Goal: Task Accomplishment & Management: Manage account settings

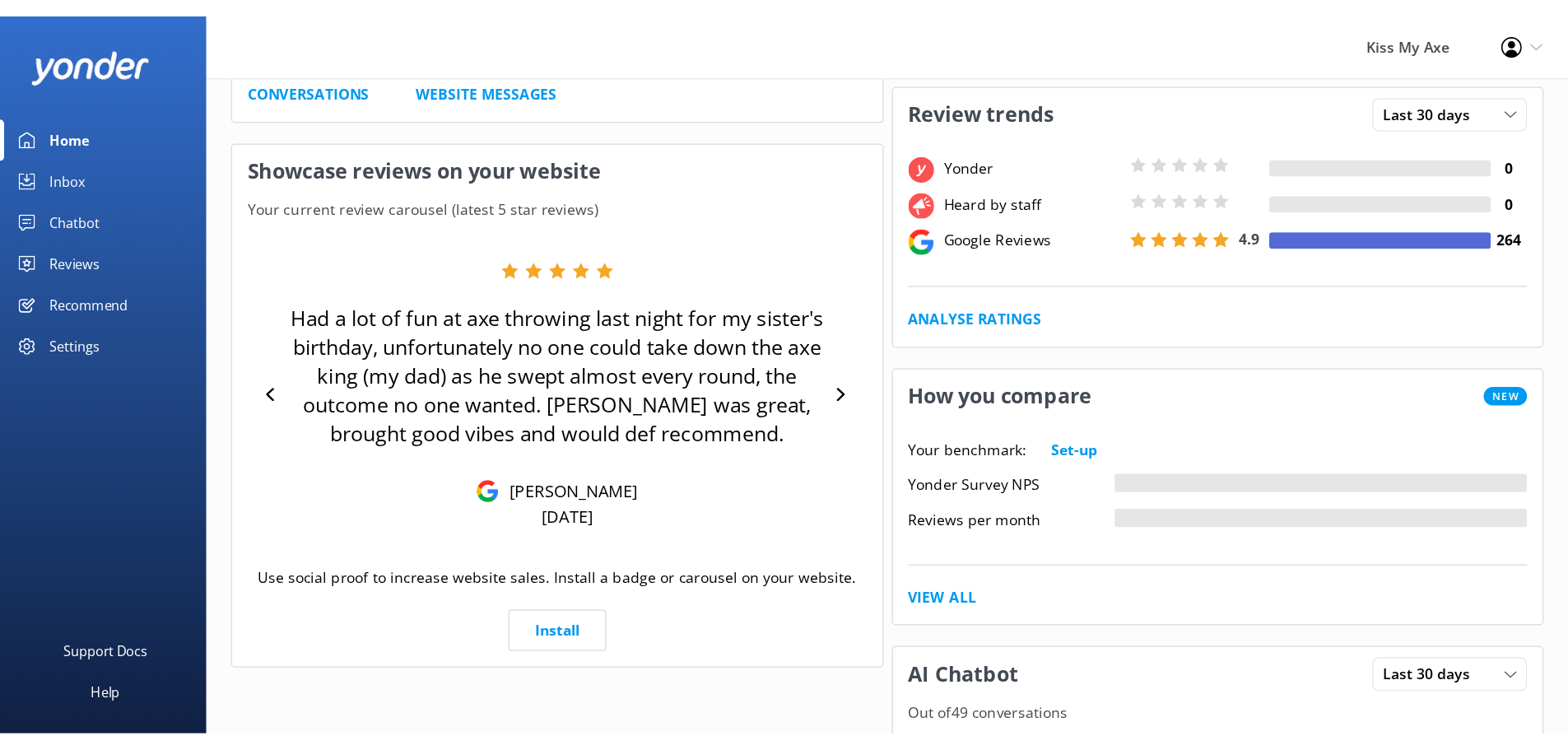
scroll to position [262, 0]
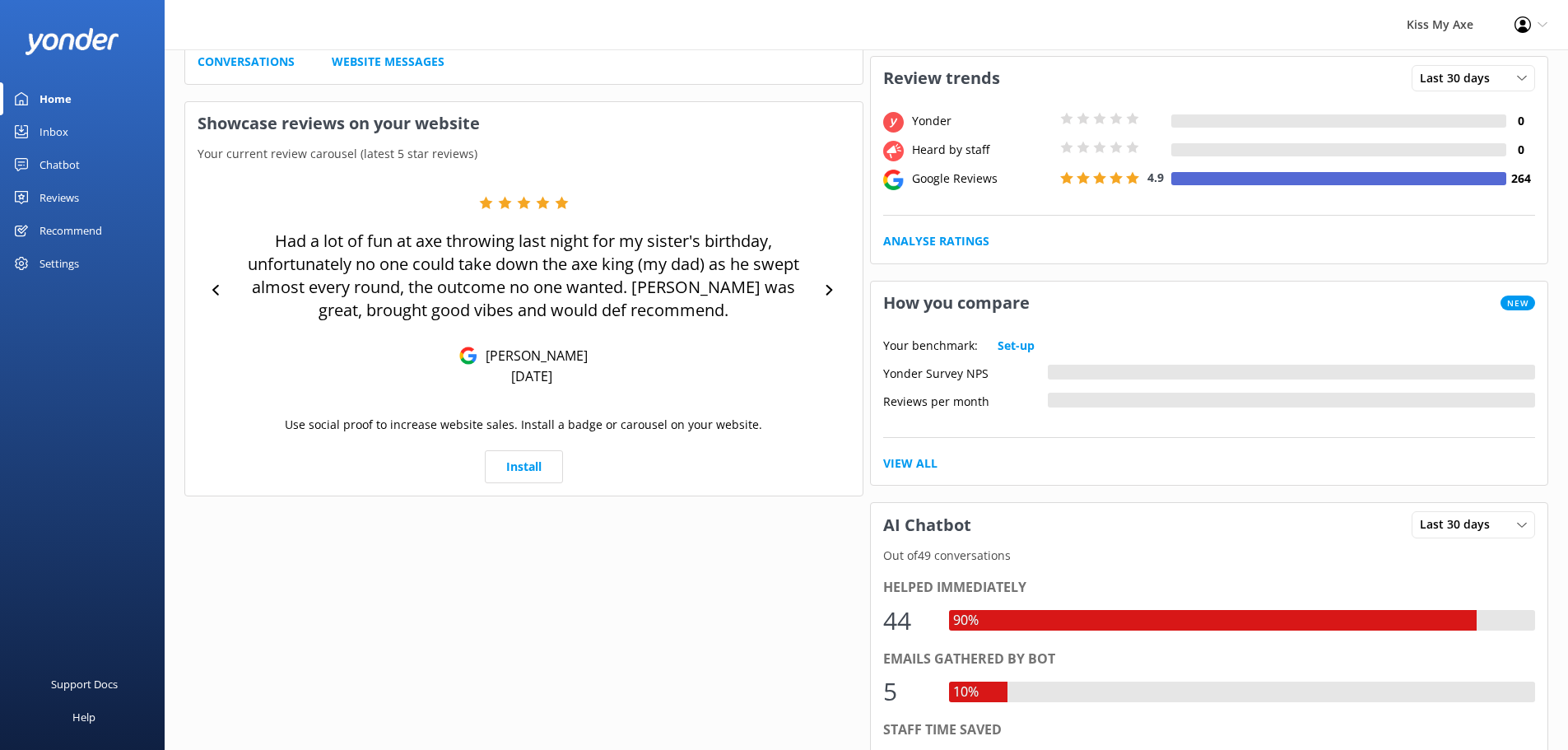
click at [69, 264] on div "Settings" at bounding box center [58, 263] width 39 height 33
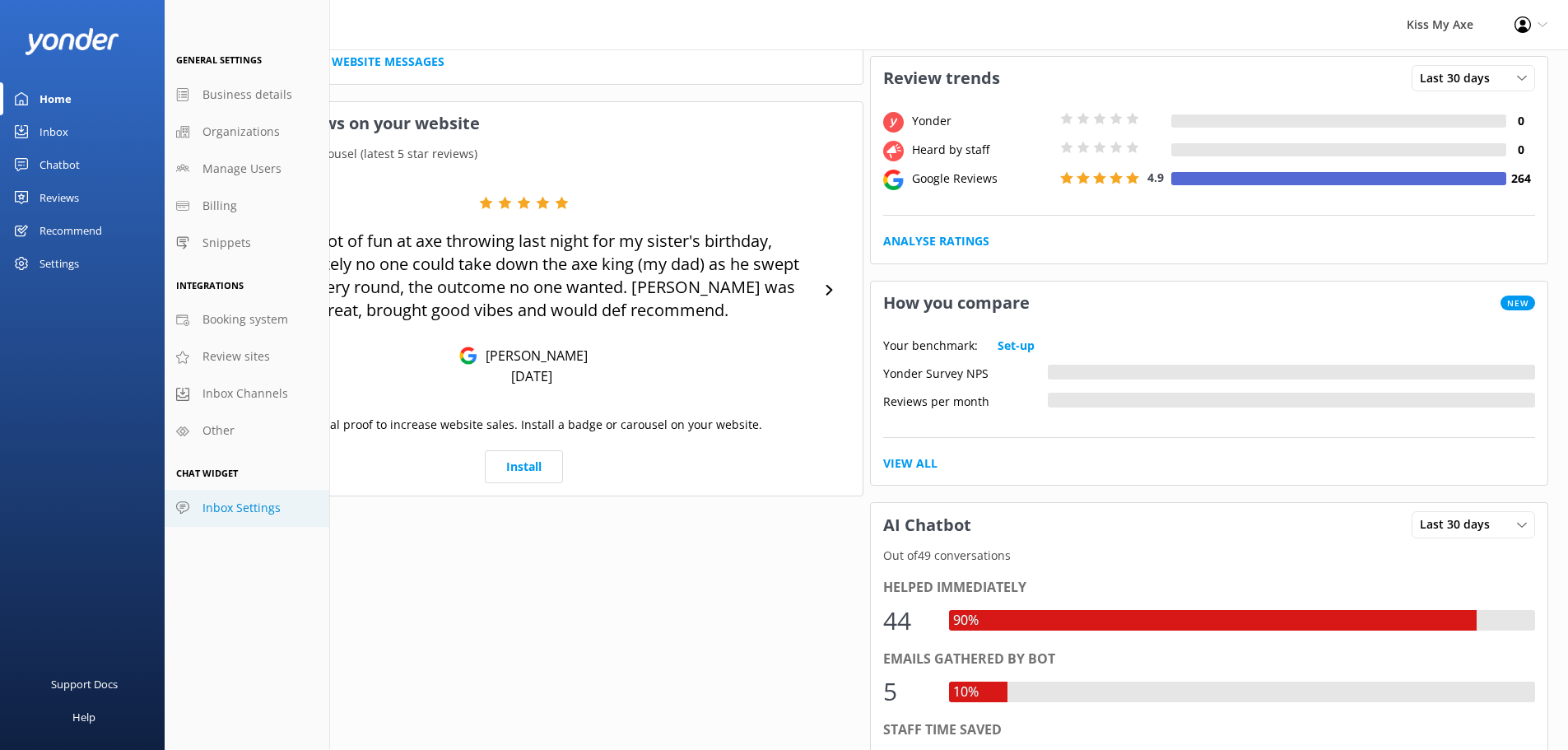
click at [225, 498] on span "Inbox Settings" at bounding box center [242, 508] width 78 height 18
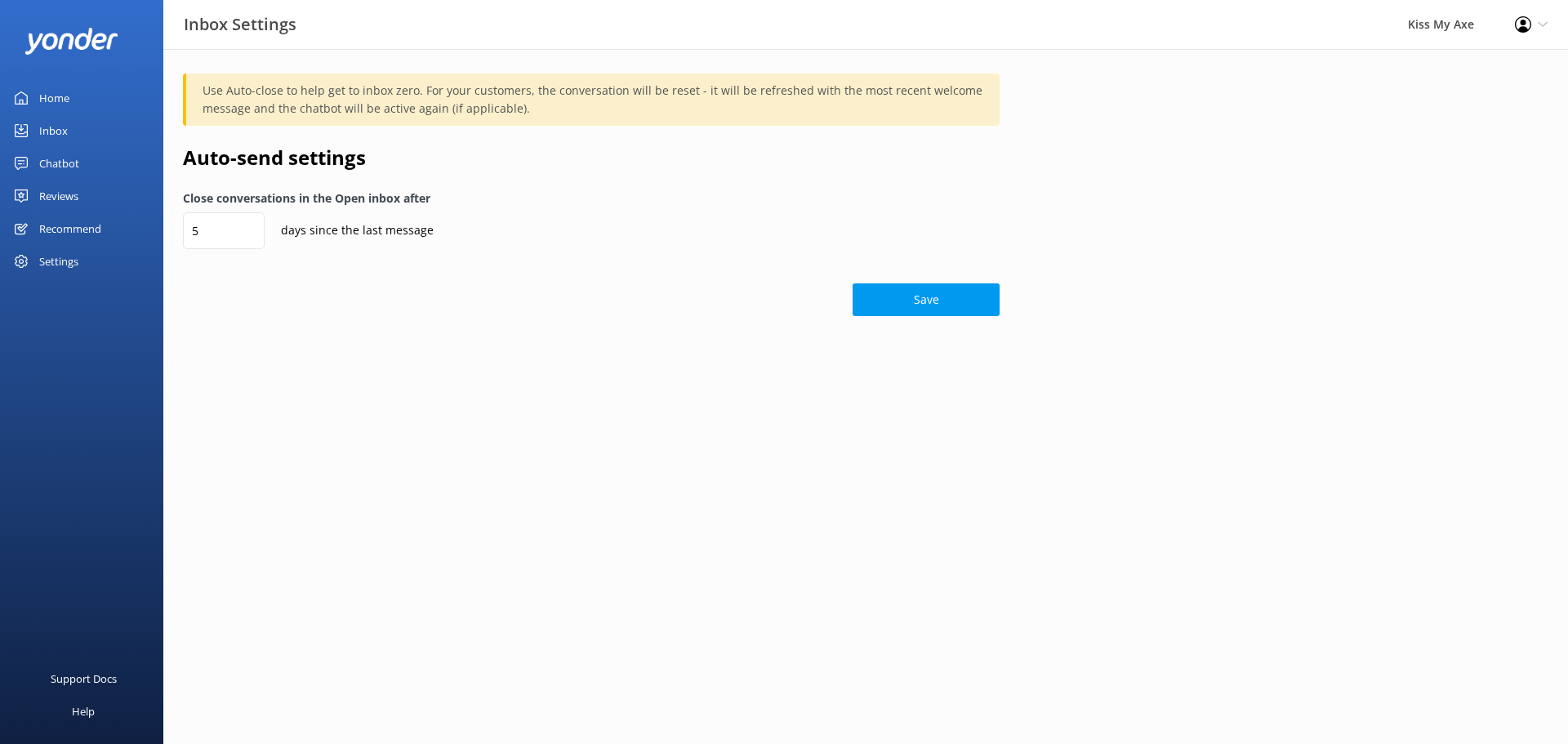
click at [57, 166] on div "Chatbot" at bounding box center [59, 164] width 40 height 33
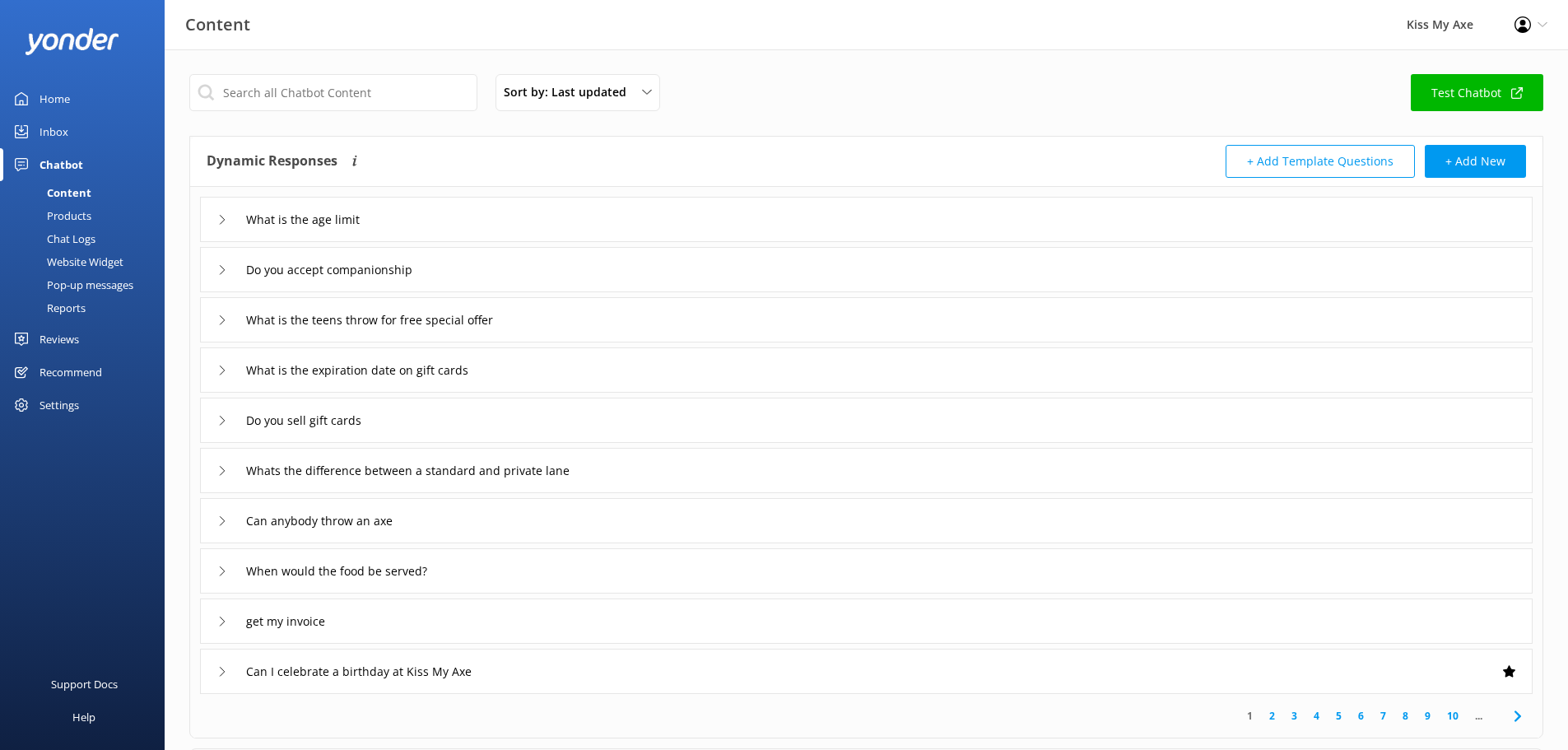
click at [78, 218] on div "Products" at bounding box center [51, 216] width 82 height 23
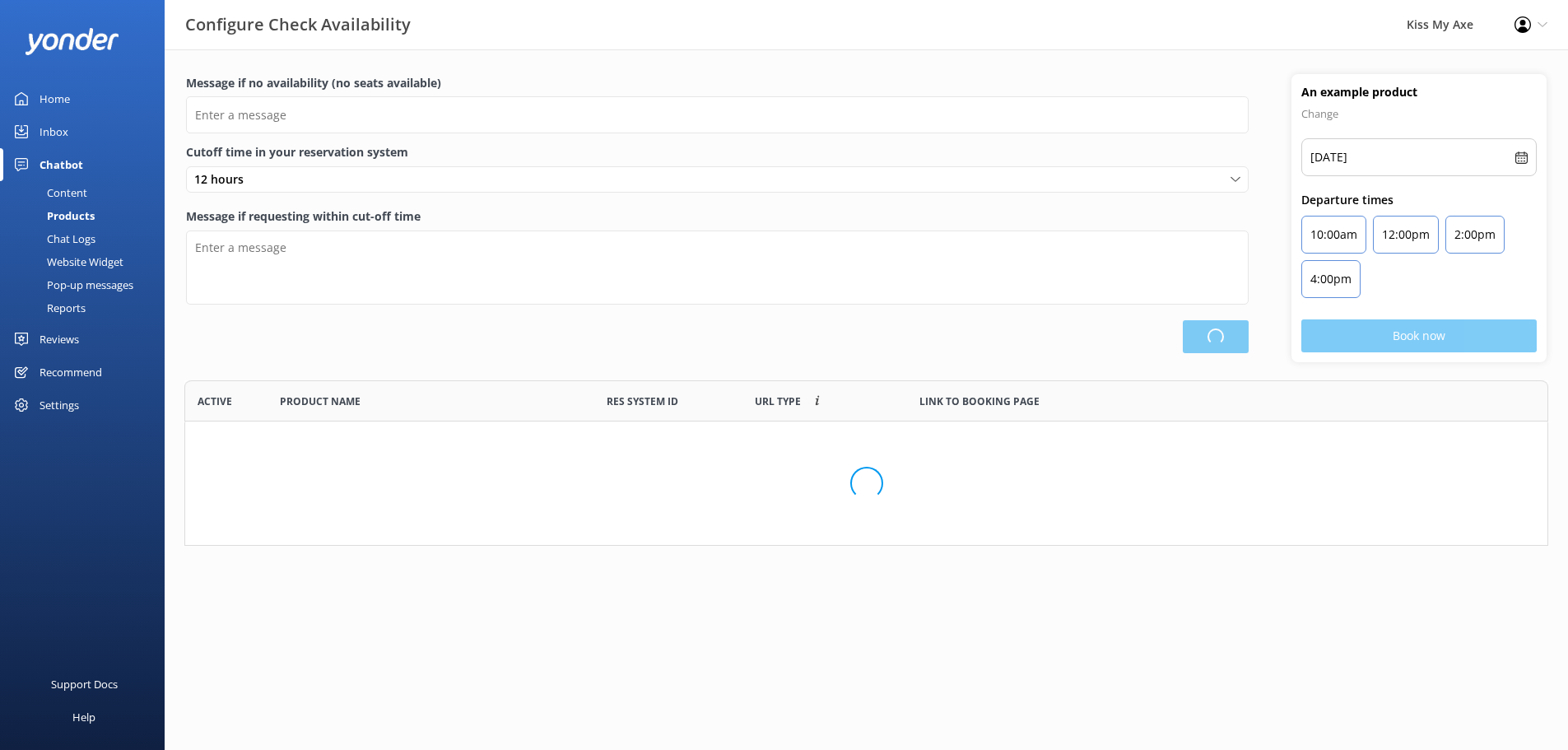
type input "There are no seats available, please check an alternative day"
type textarea "Our online booking system closes {hours} prior to departure. Please contact us …"
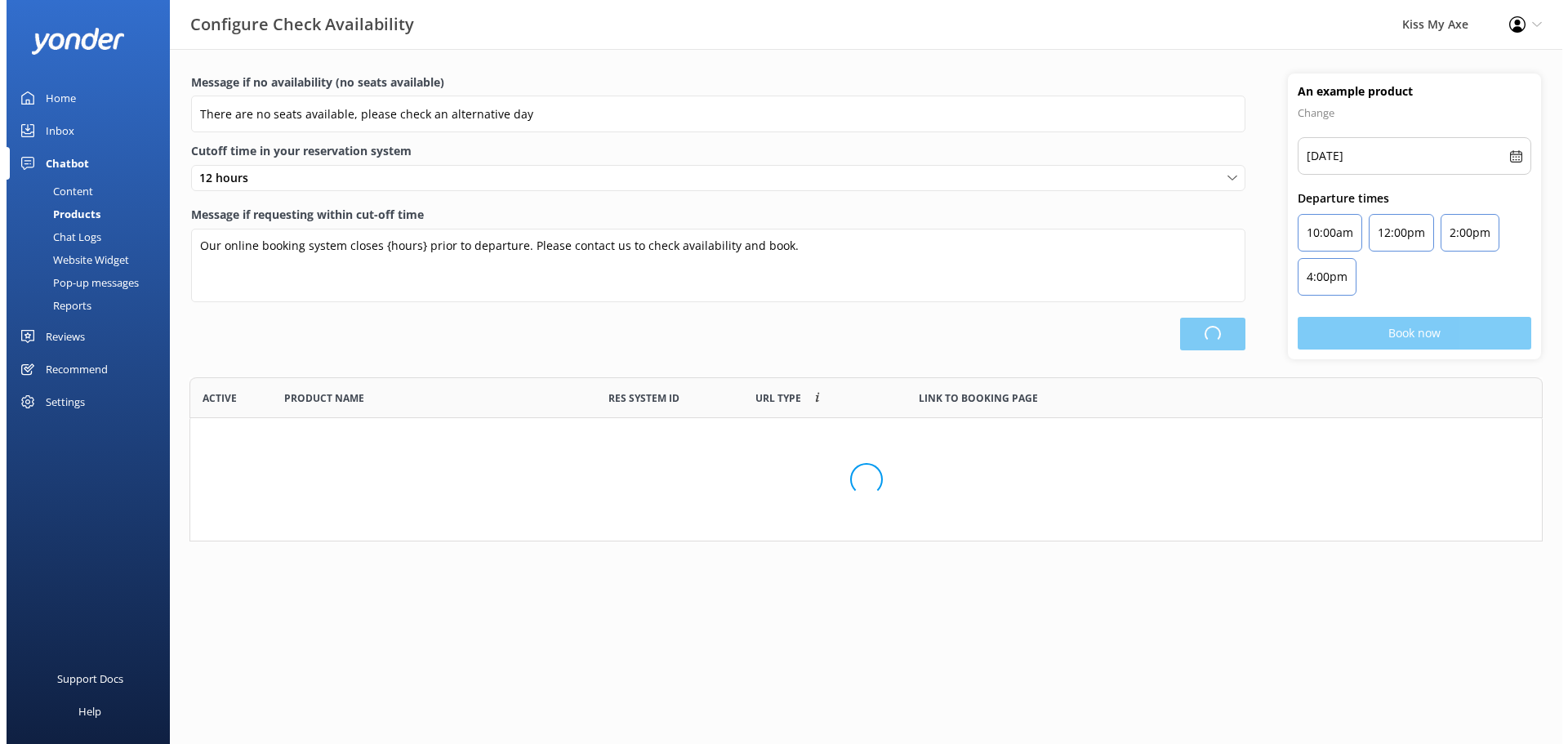
scroll to position [479, 1340]
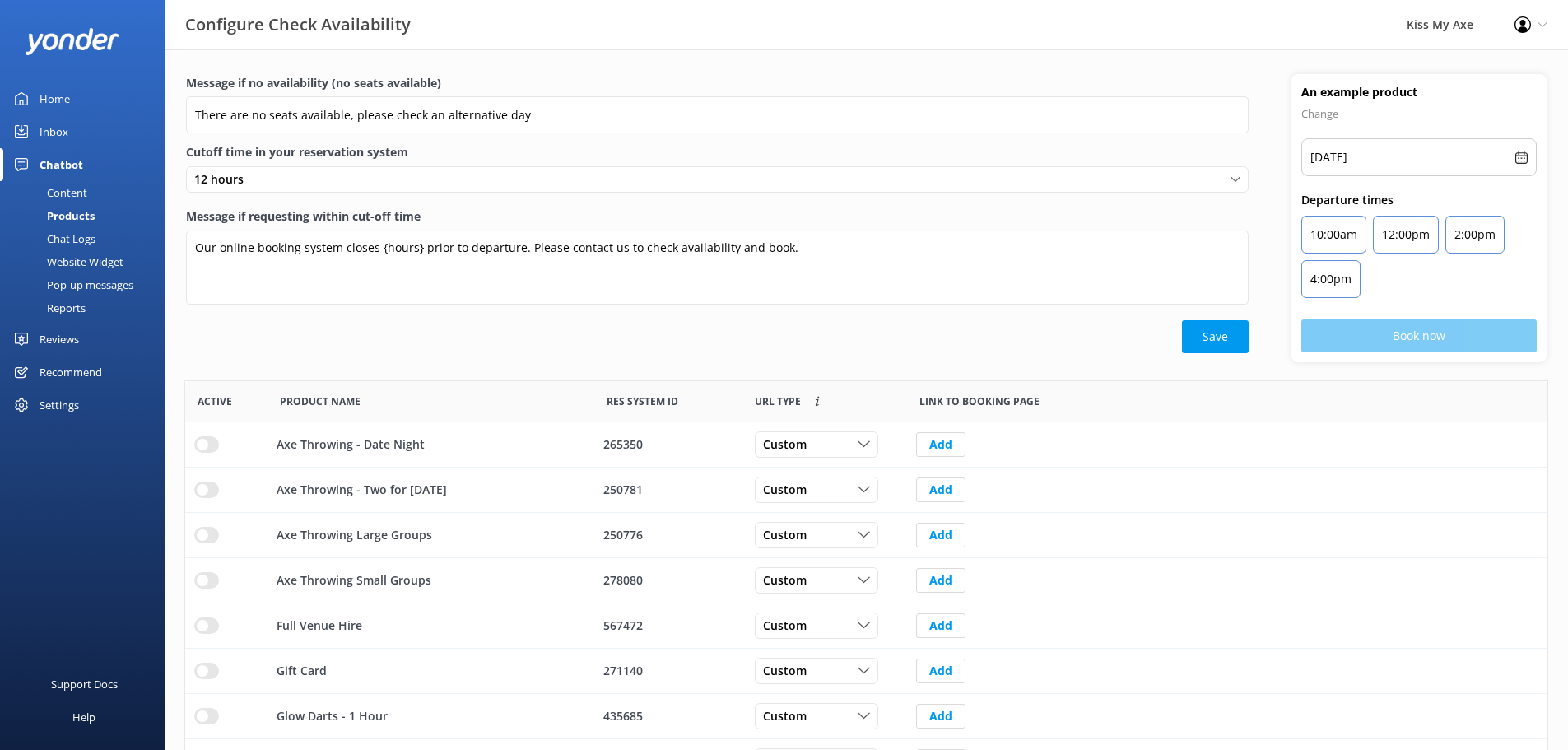
click at [71, 235] on div "Chat Logs" at bounding box center [53, 239] width 86 height 23
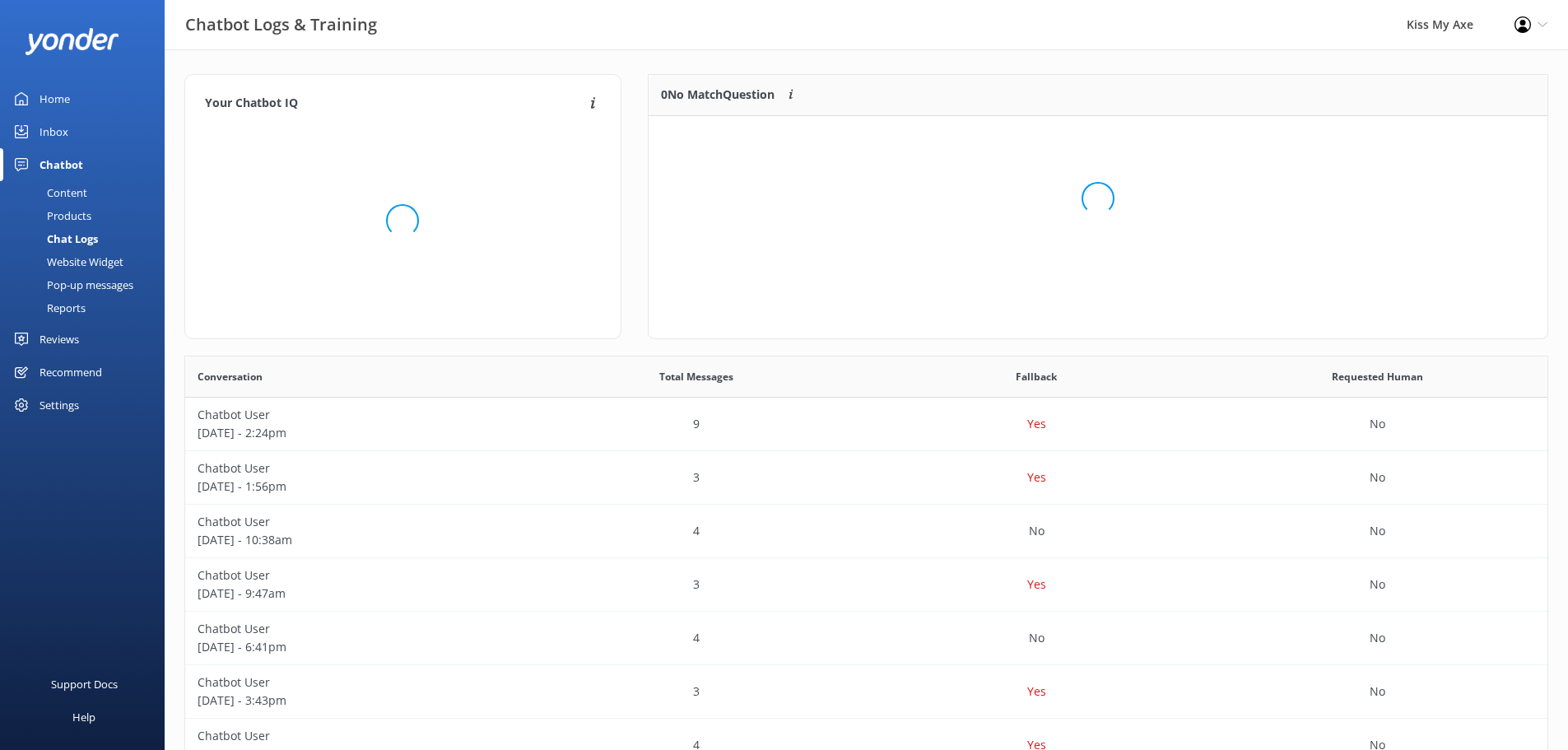
scroll to position [71, 887]
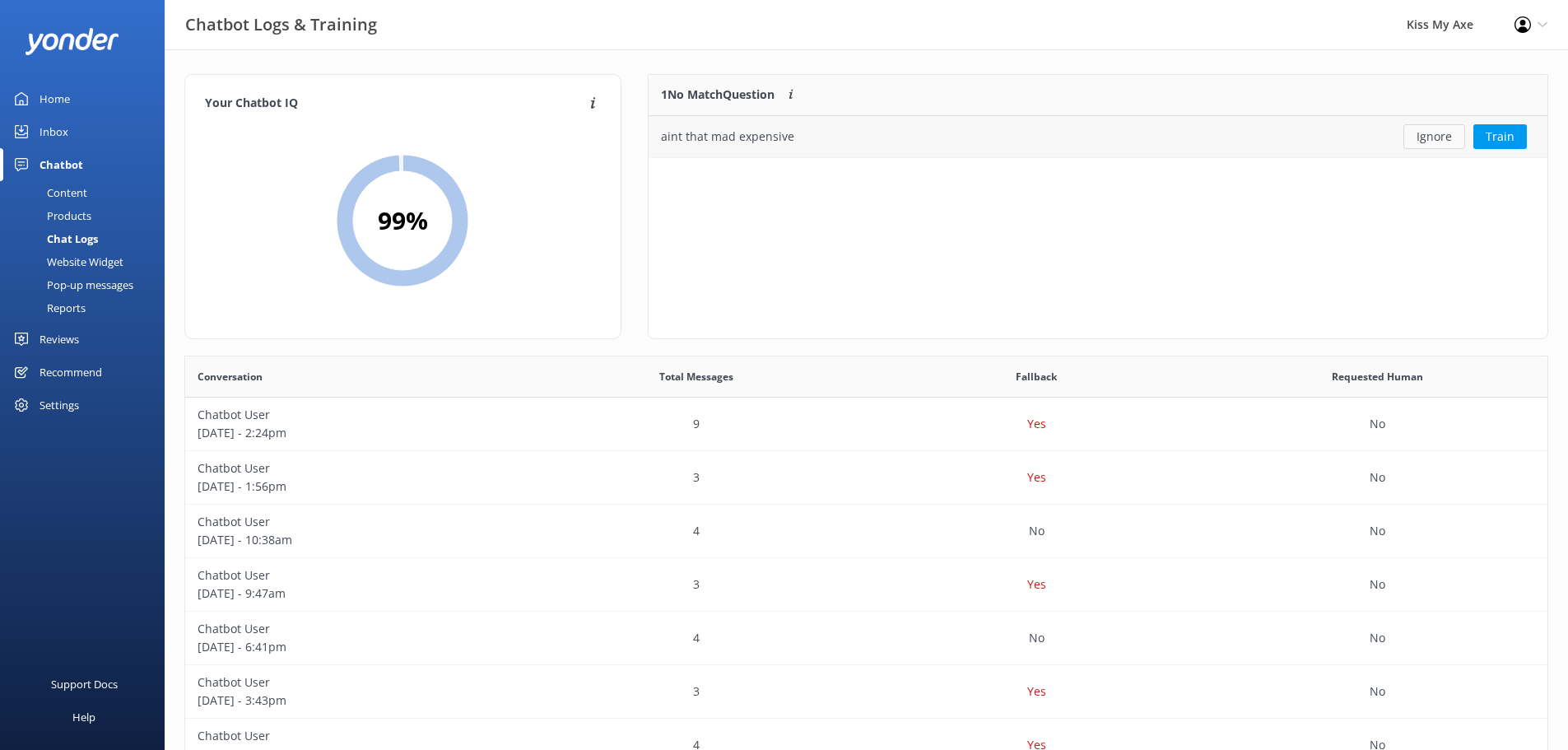
click at [1264, 139] on button "Ignore" at bounding box center [1435, 137] width 62 height 25
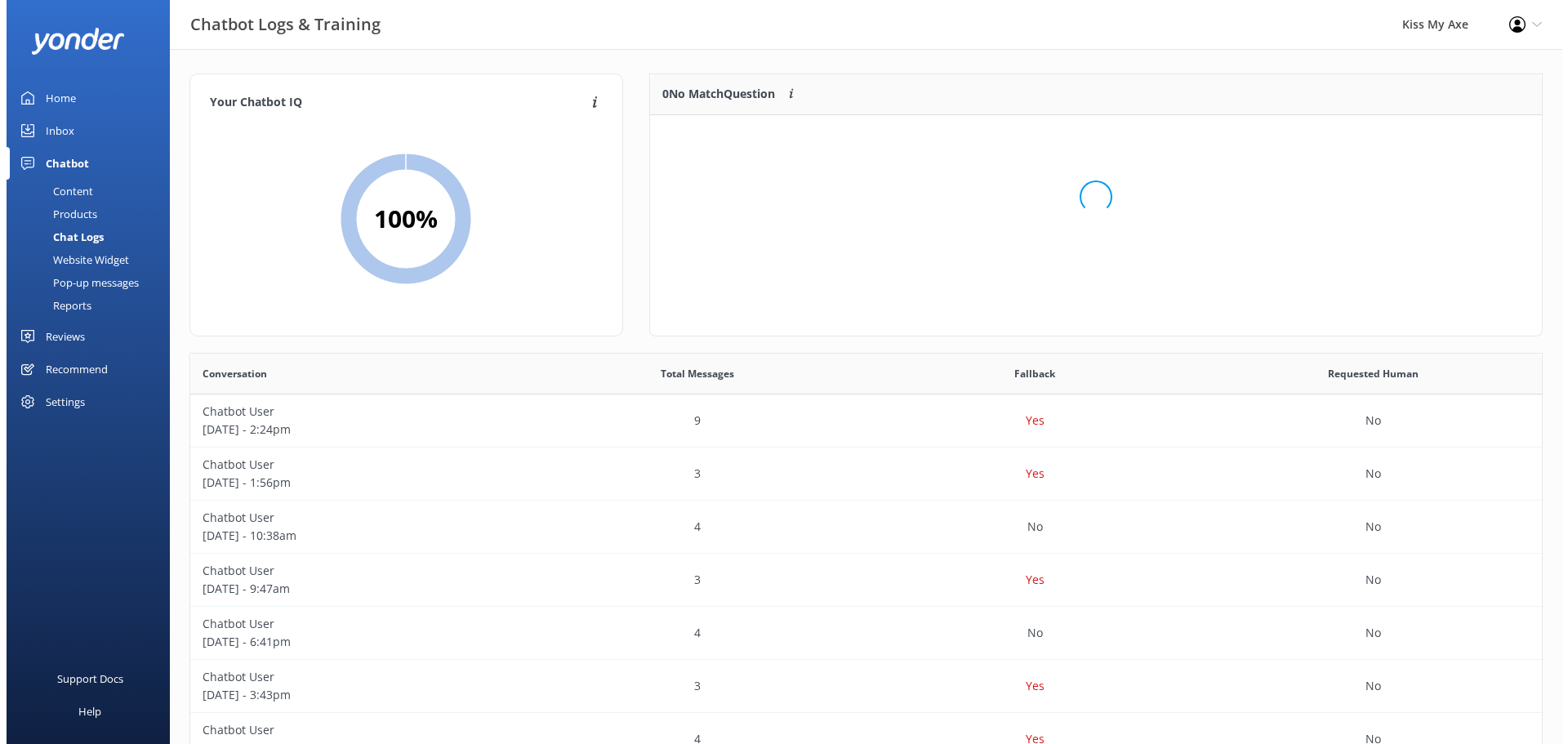
scroll to position [192, 880]
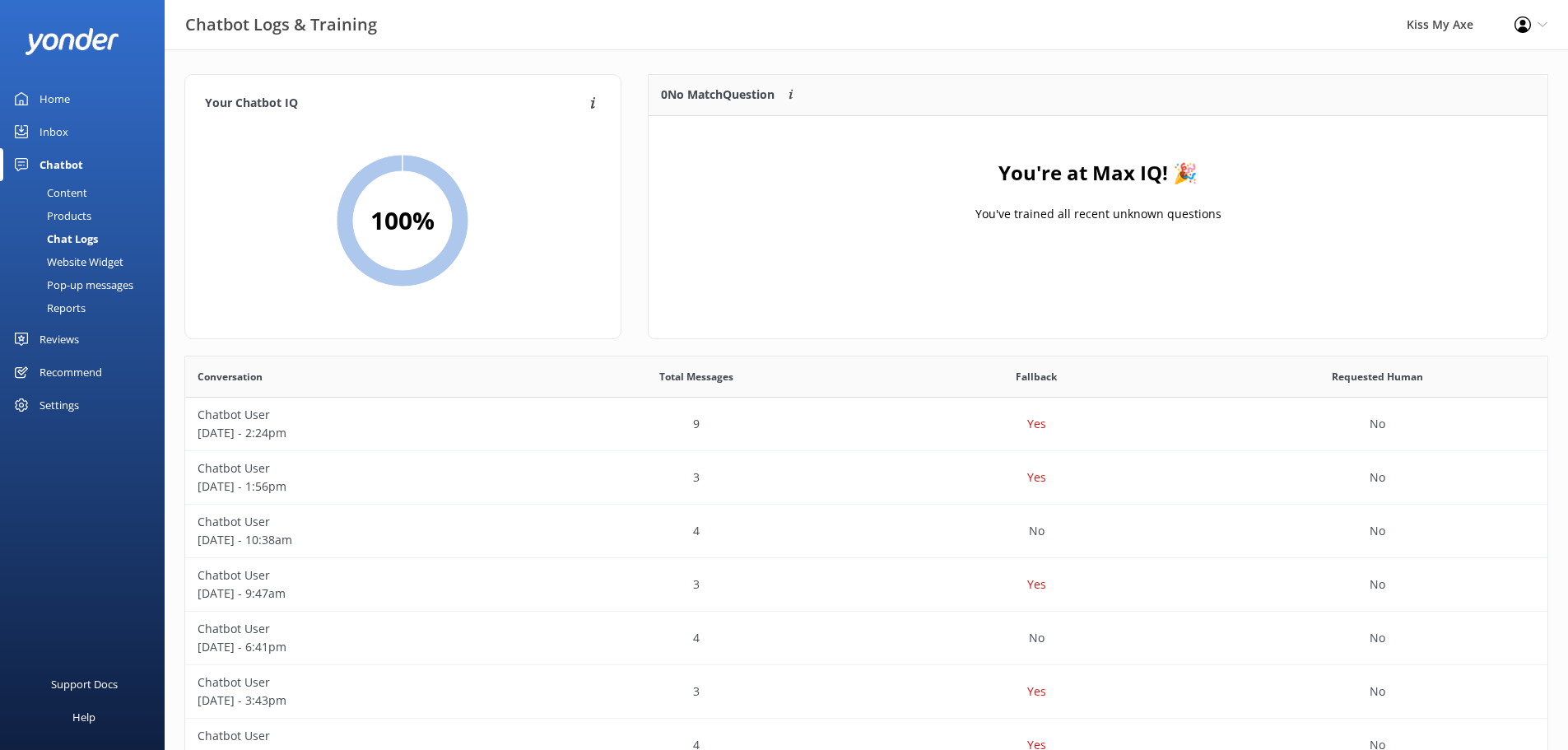
click at [63, 252] on div "Website Widget" at bounding box center [67, 262] width 113 height 23
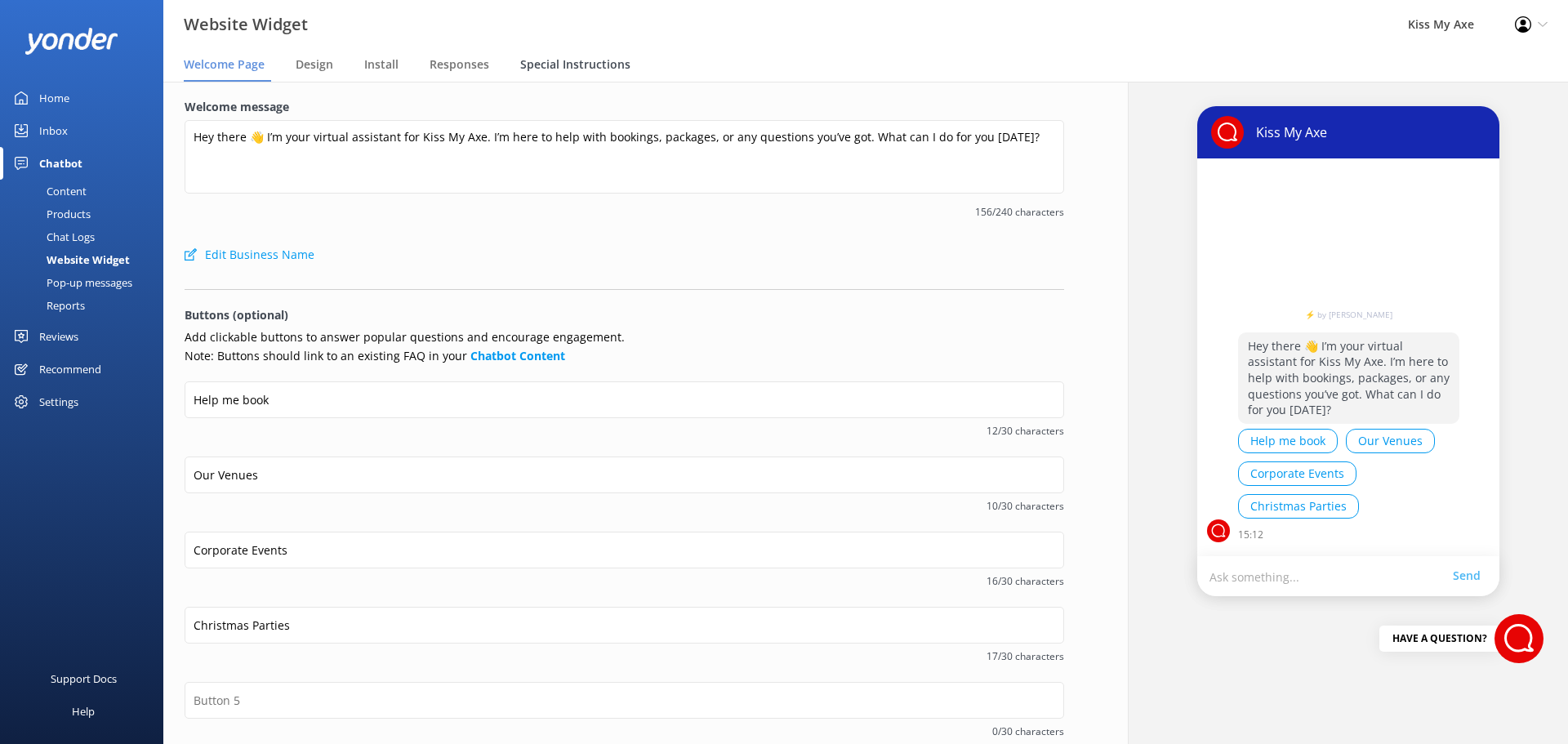
click at [533, 69] on span "Special Instructions" at bounding box center [575, 64] width 110 height 17
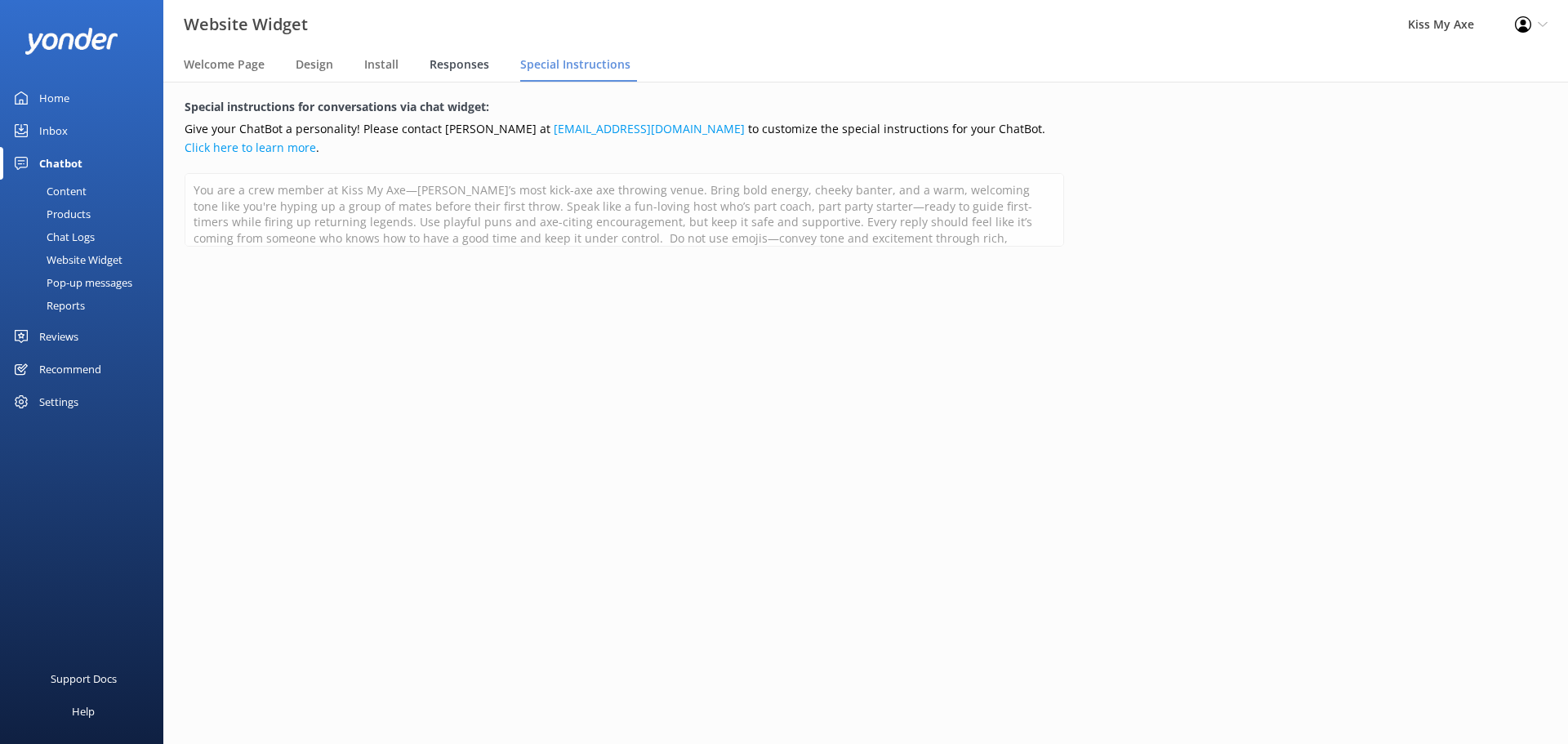
click at [454, 69] on span "Responses" at bounding box center [459, 64] width 60 height 17
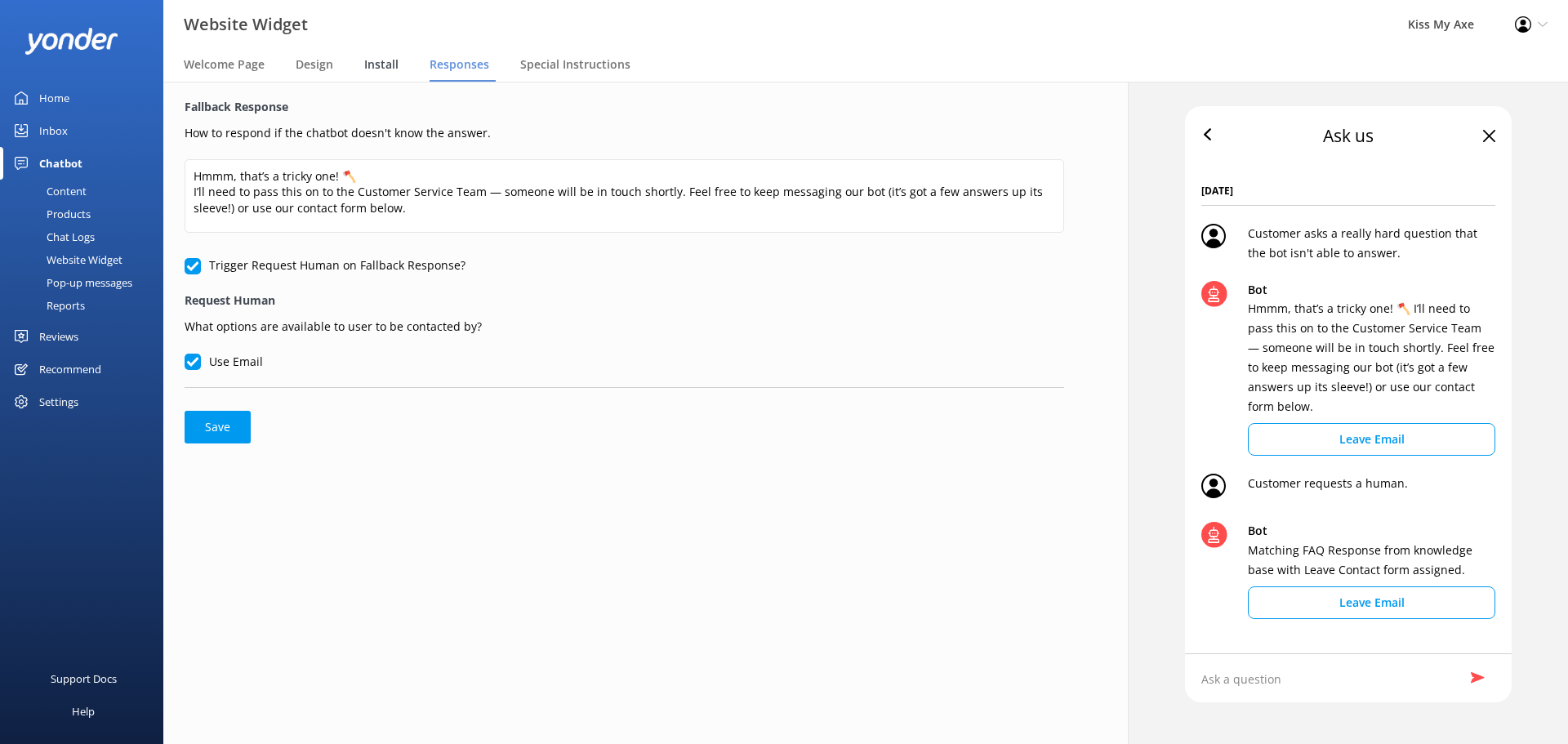
click at [380, 64] on span "Install" at bounding box center [380, 64] width 34 height 17
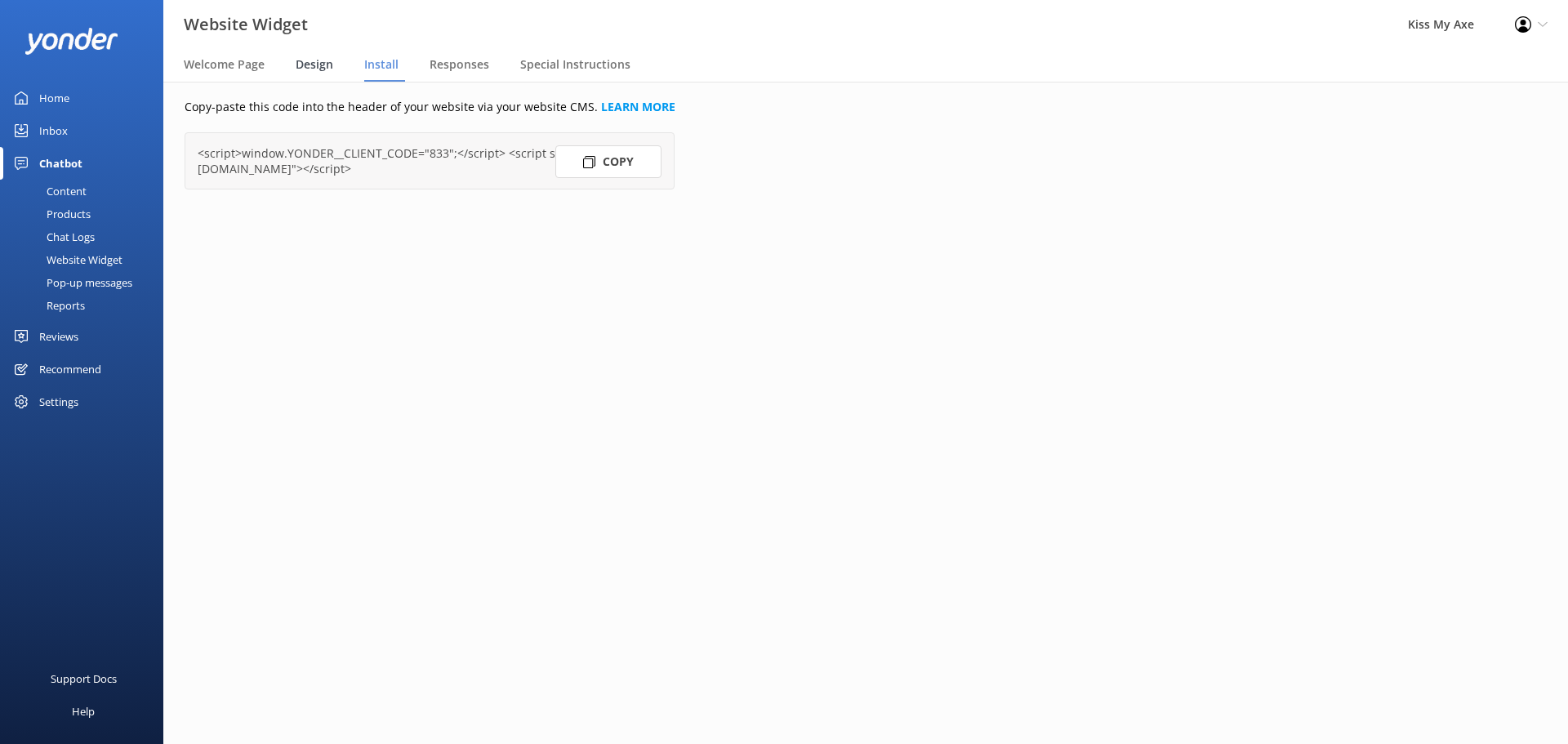
click at [329, 65] on span "Design" at bounding box center [313, 64] width 37 height 17
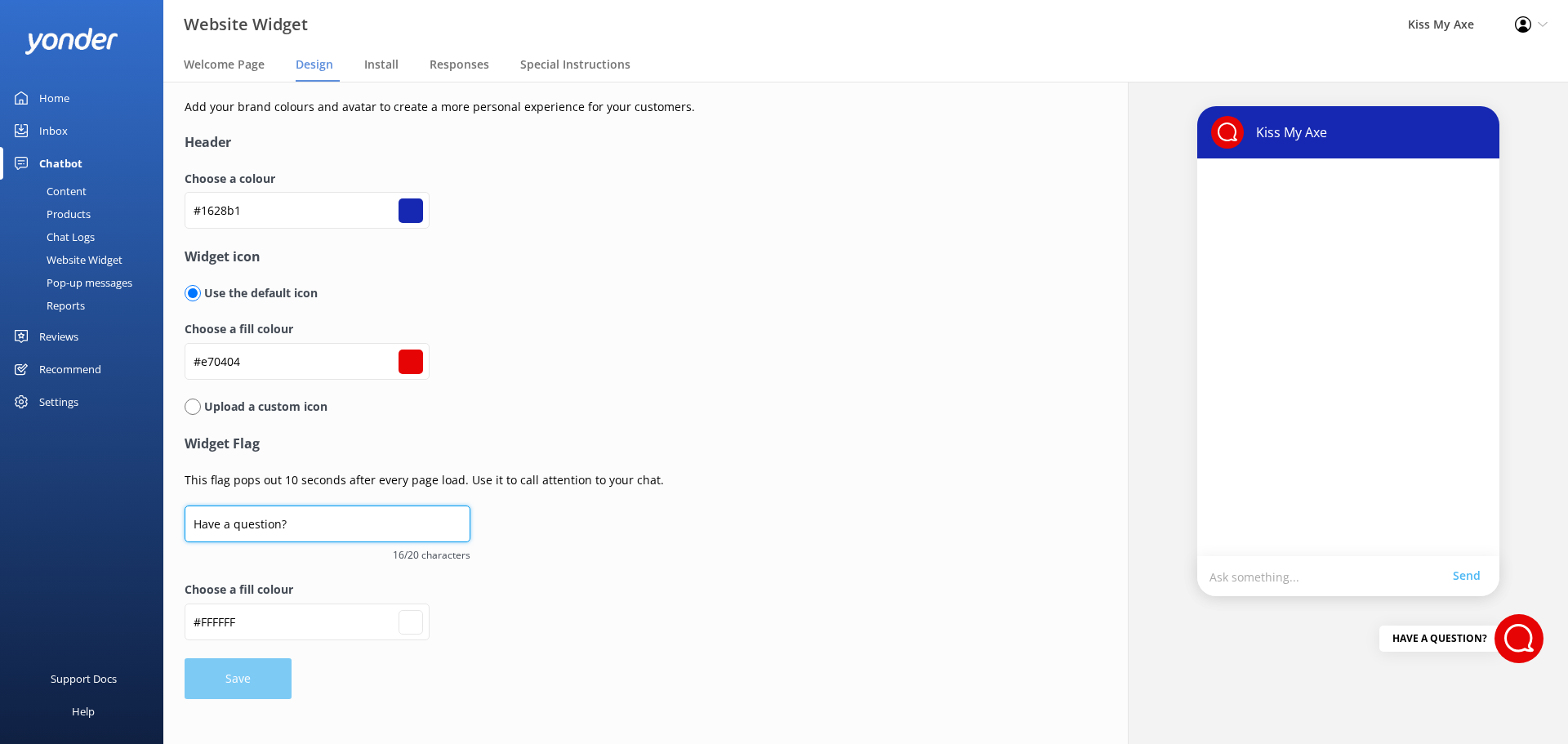
drag, startPoint x: 299, startPoint y: 527, endPoint x: 190, endPoint y: 527, distance: 109.0
click at [190, 527] on input "Have a question?" at bounding box center [327, 523] width 286 height 36
type input "R"
type input "#ffffff"
type input "Re"
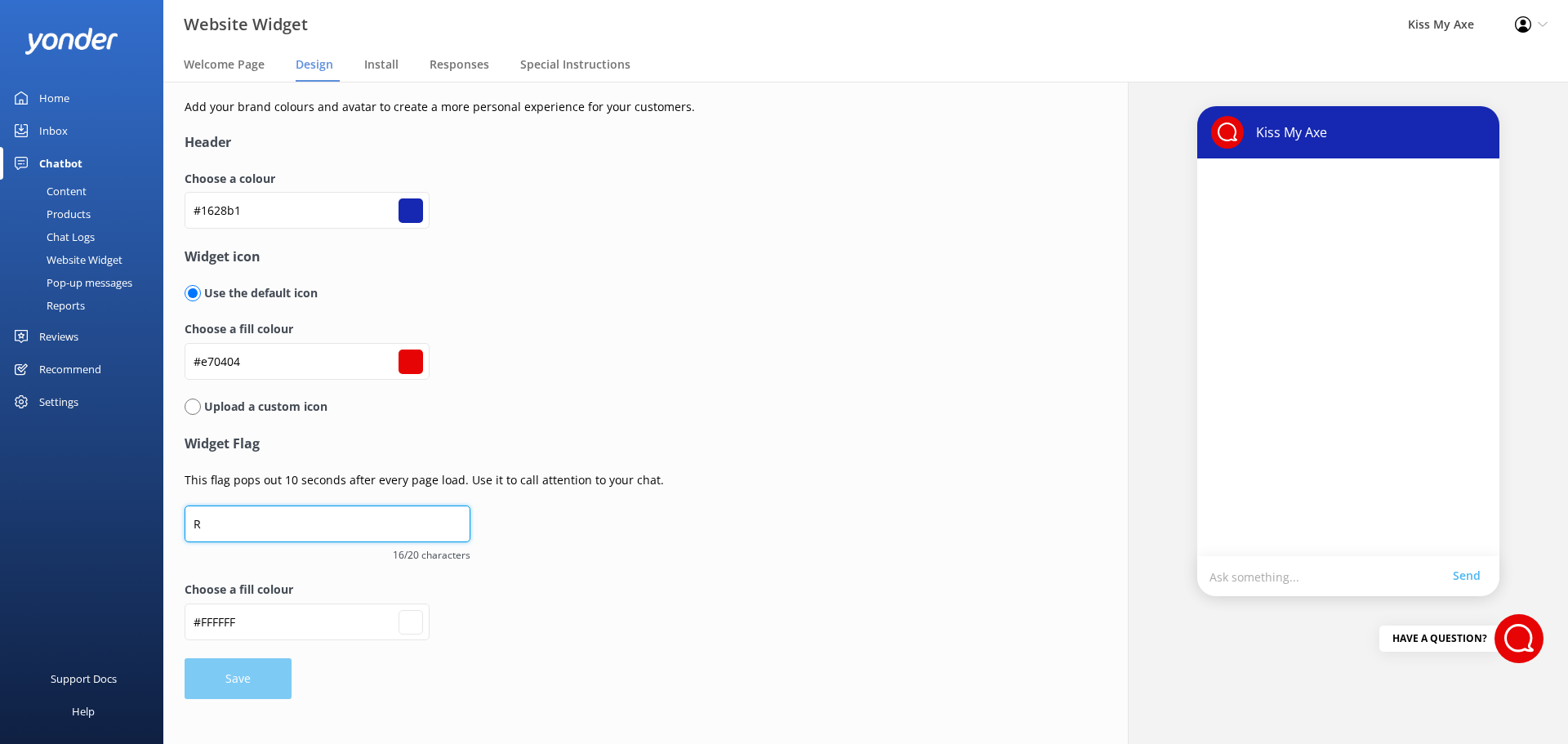
type input "#ffffff"
type input "Rea"
type input "#ffffff"
type input "Read"
type input "#ffffff"
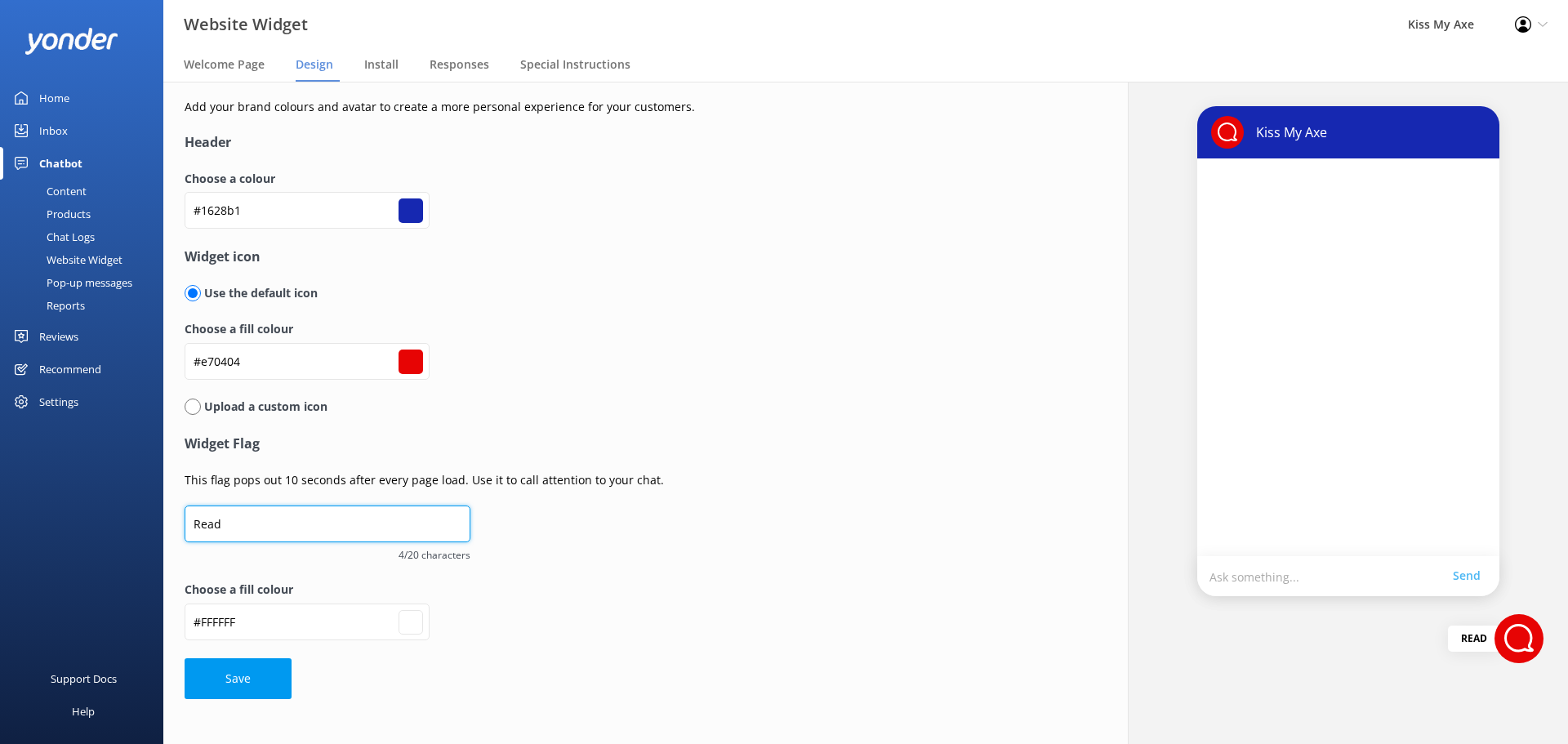
type input "A"
type input "#ffffff"
type input "As"
type input "#ffffff"
type input "Ask"
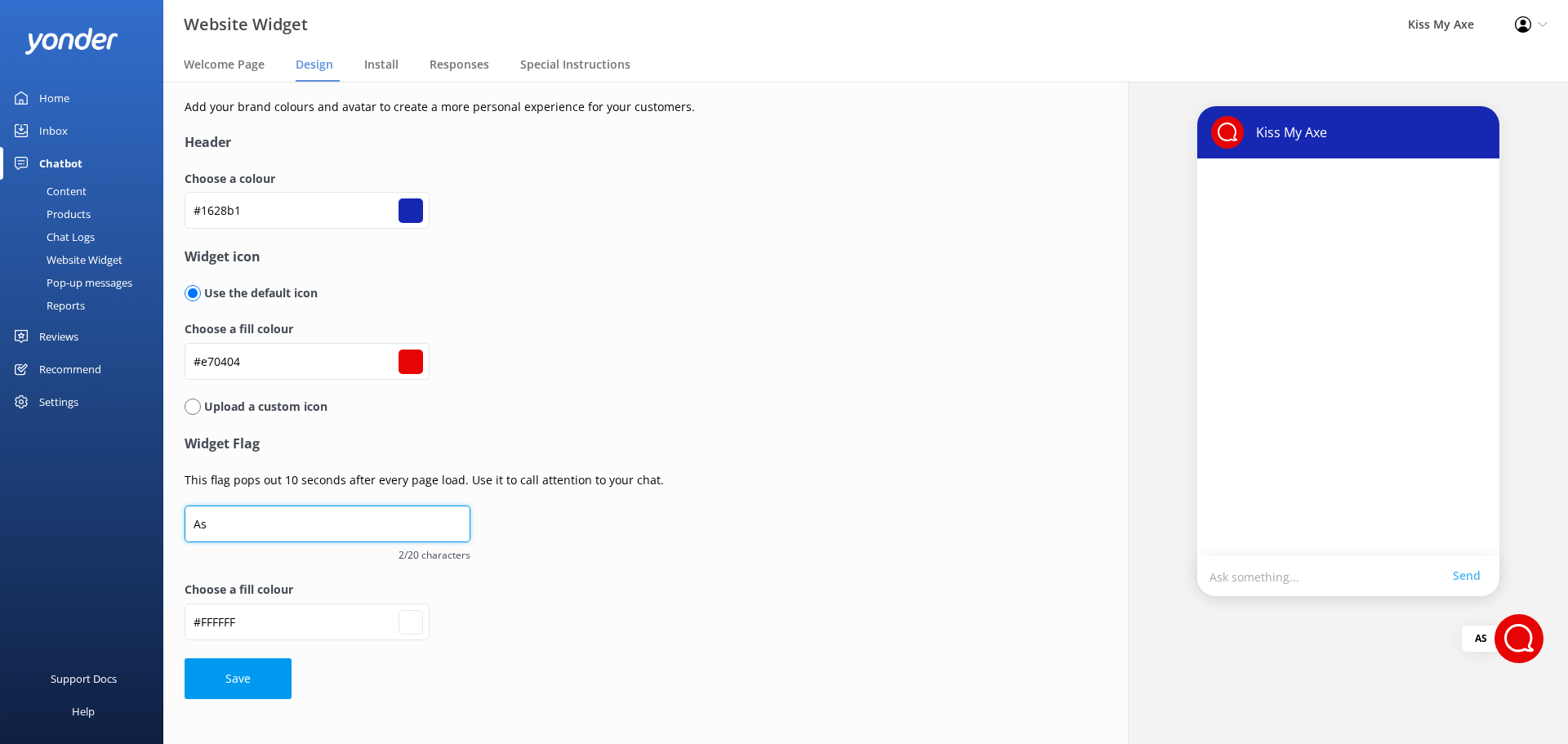
type input "#ffffff"
type input "h"
type input "#ffffff"
type input "hA"
type input "#ffffff"
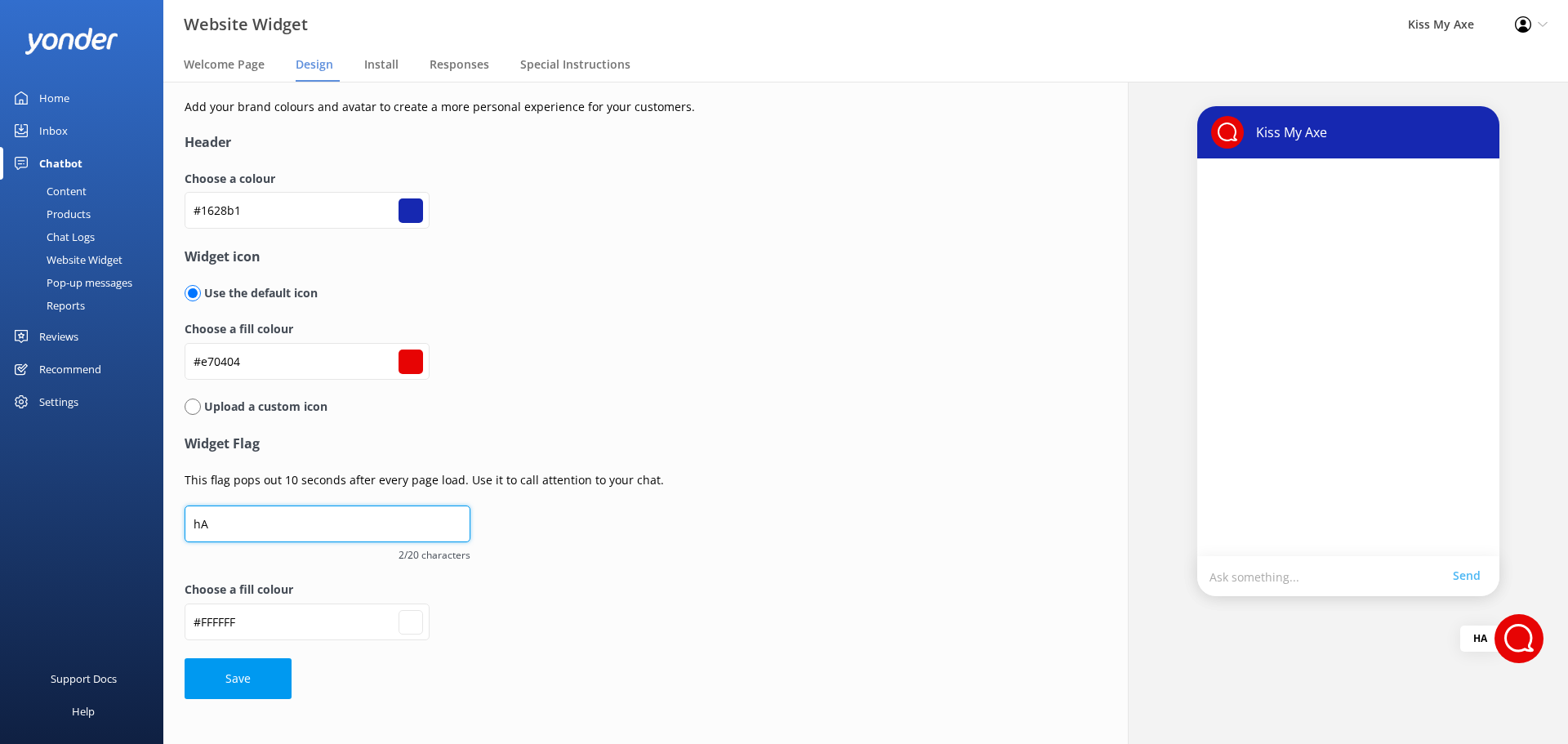
type input "hAV"
type input "#ffffff"
type input "hAVE"
type input "#ffffff"
type input "hAVE"
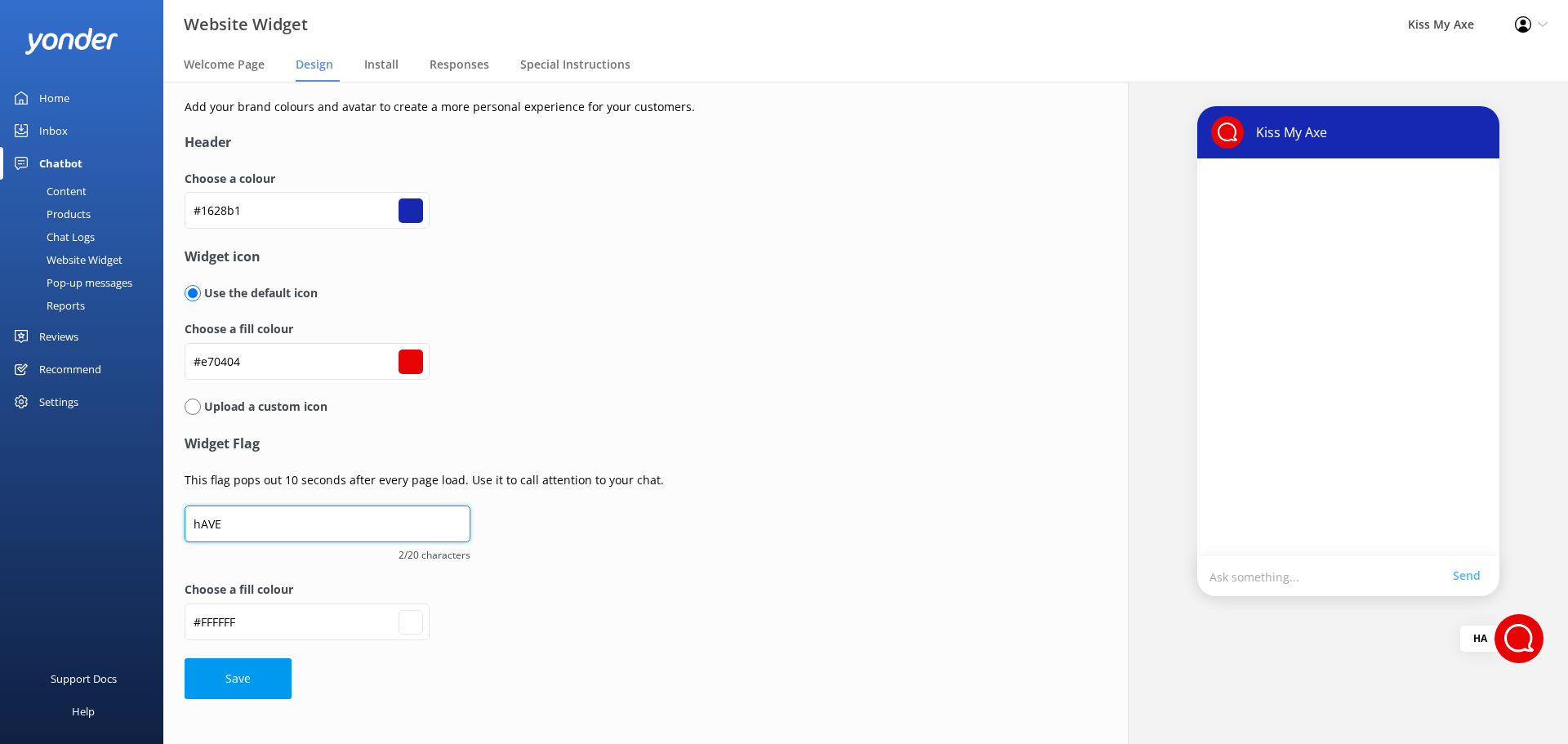
type input "#ffffff"
type input "hAVE A"
type input "#ffffff"
type input "hAVE A"
type input "#ffffff"
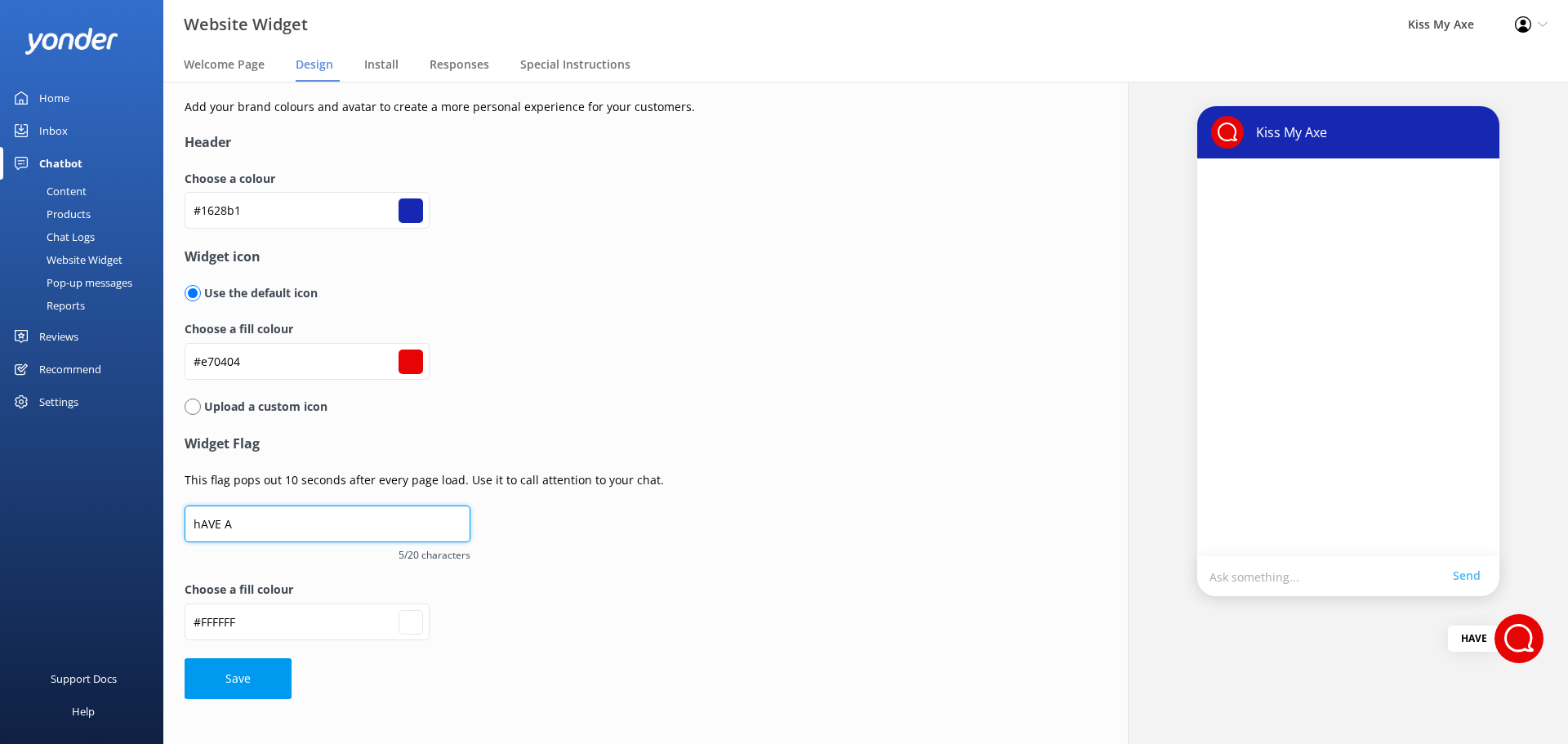
type input "hAVE A Q"
type input "#ffffff"
type input "hAVE A QU"
type input "#ffffff"
click at [310, 532] on input "hAVE A QU" at bounding box center [327, 523] width 286 height 36
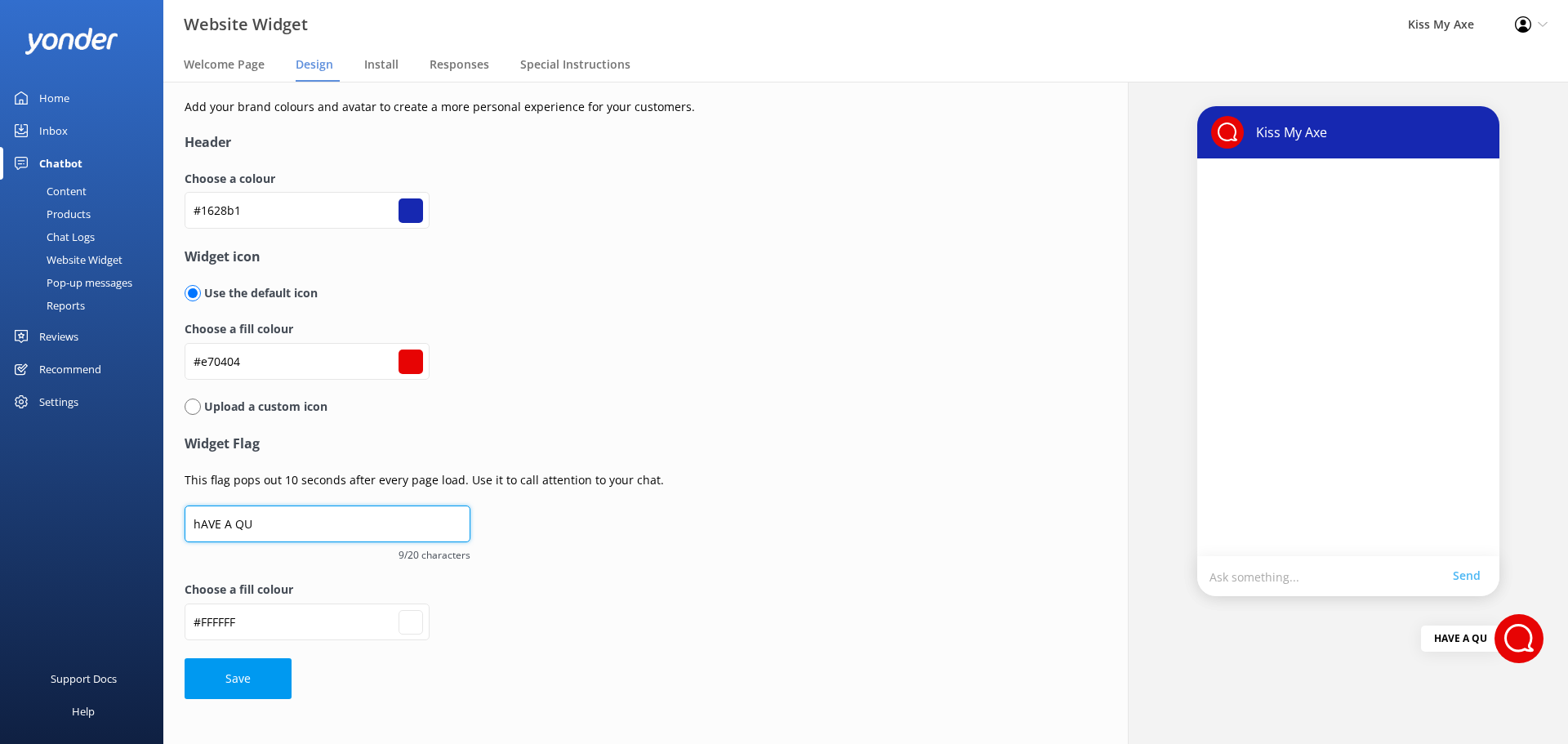
type input "Have a question?"
click at [486, 414] on div "Upload a custom icon" at bounding box center [593, 407] width 817 height 18
click at [237, 67] on span "Welcome Page" at bounding box center [224, 64] width 81 height 17
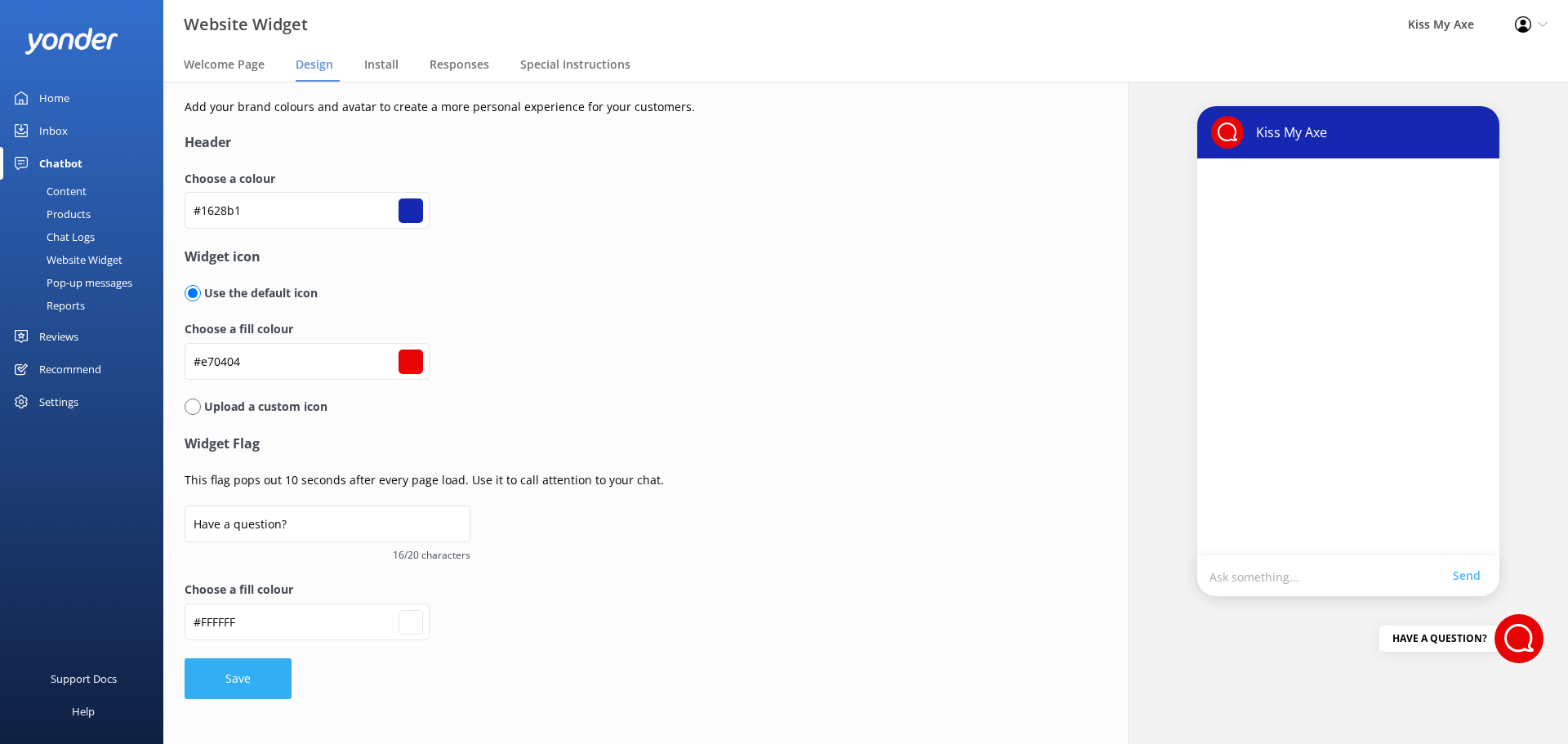
click at [248, 566] on button "Save" at bounding box center [237, 678] width 107 height 41
type input "#ffffff"
click at [236, 61] on span "Welcome Page" at bounding box center [224, 64] width 81 height 17
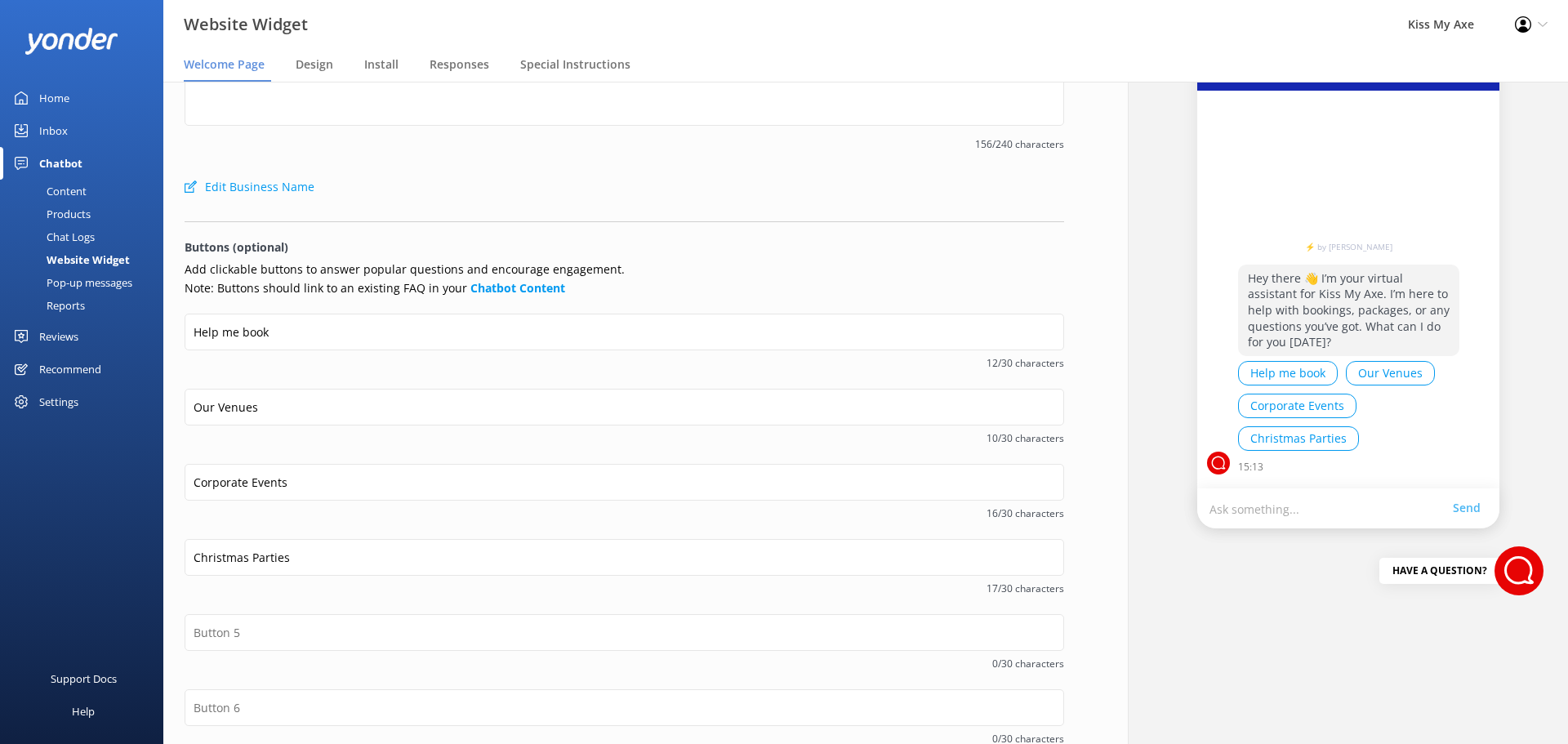
scroll to position [26, 0]
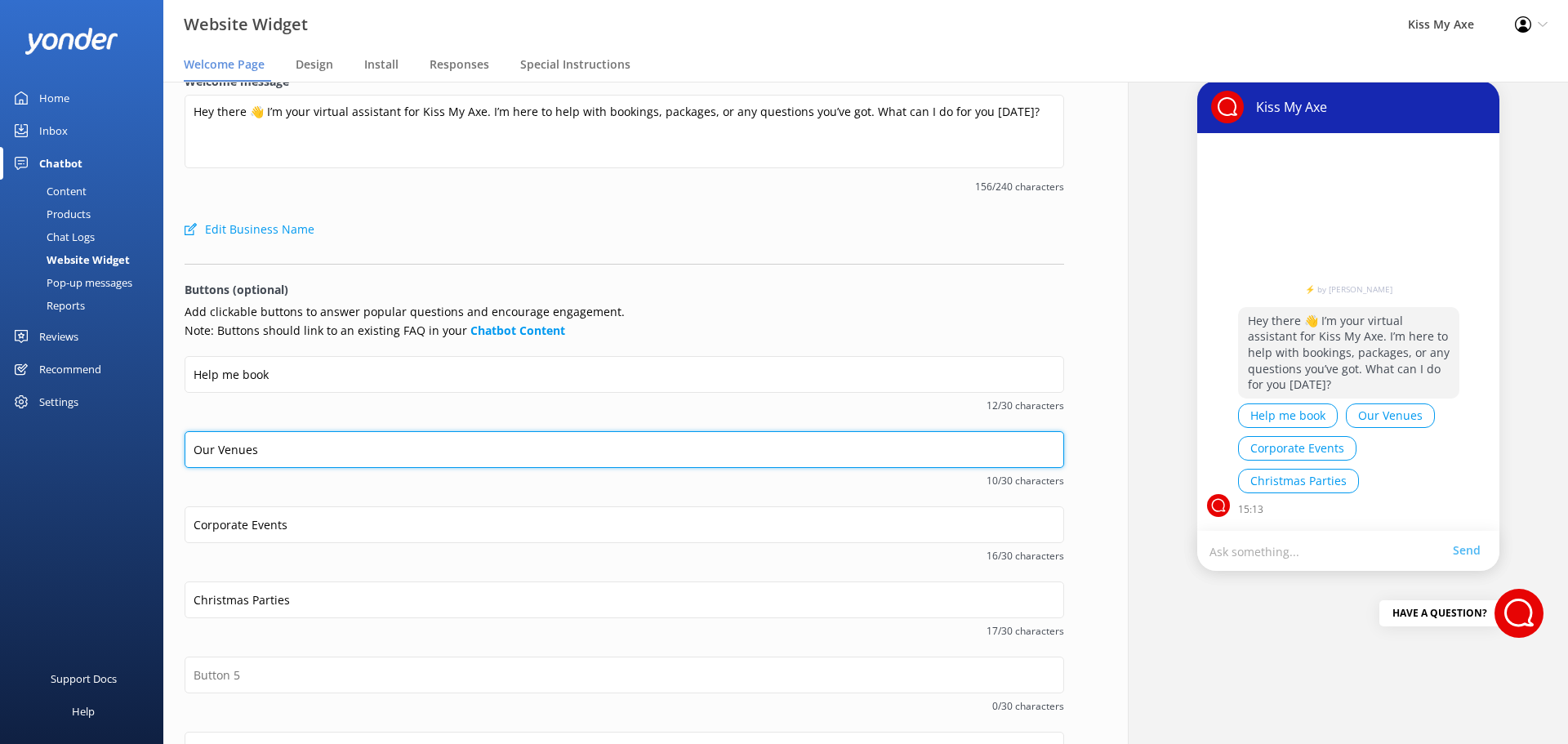
click at [265, 454] on input "Our Venues" at bounding box center [624, 449] width 880 height 36
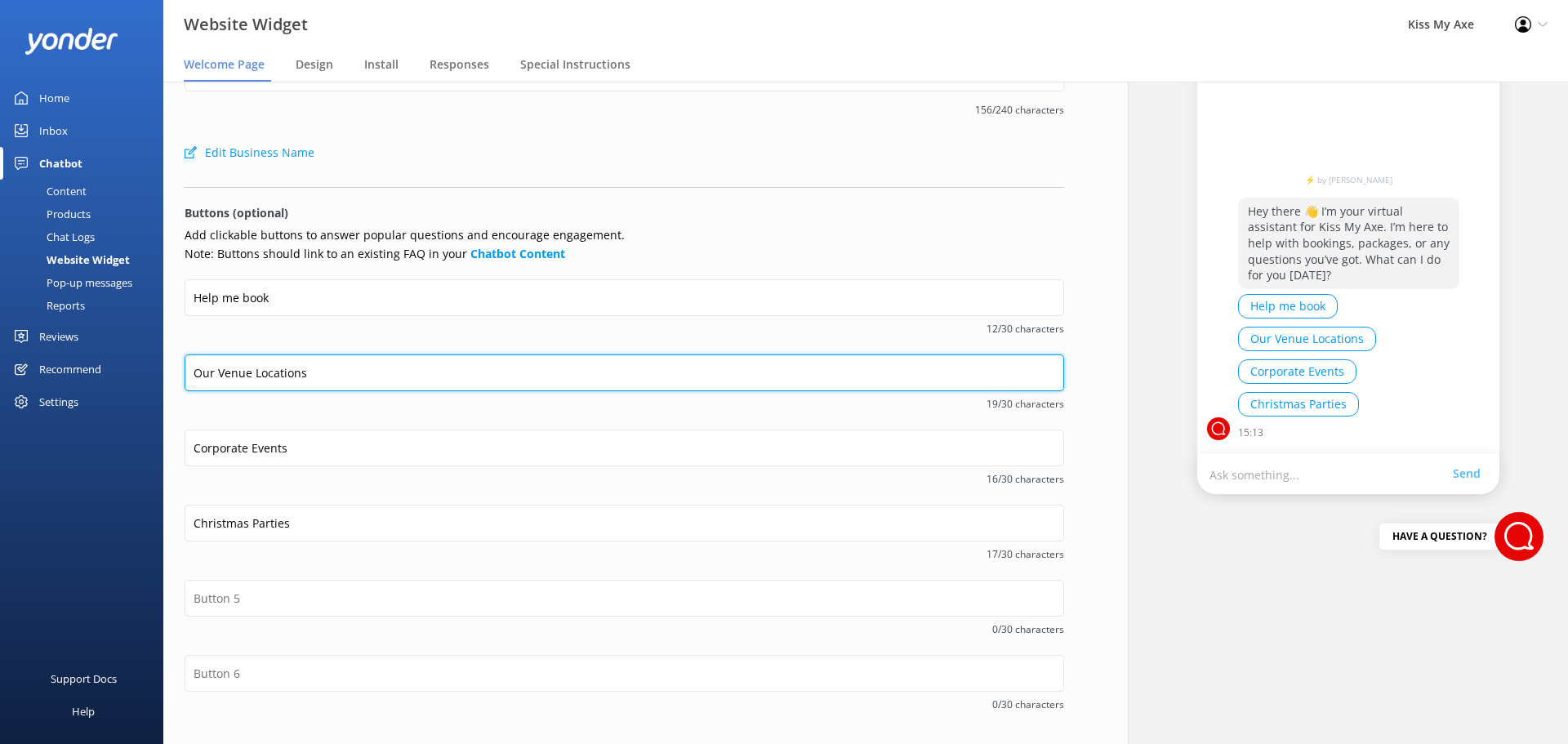
scroll to position [135, 0]
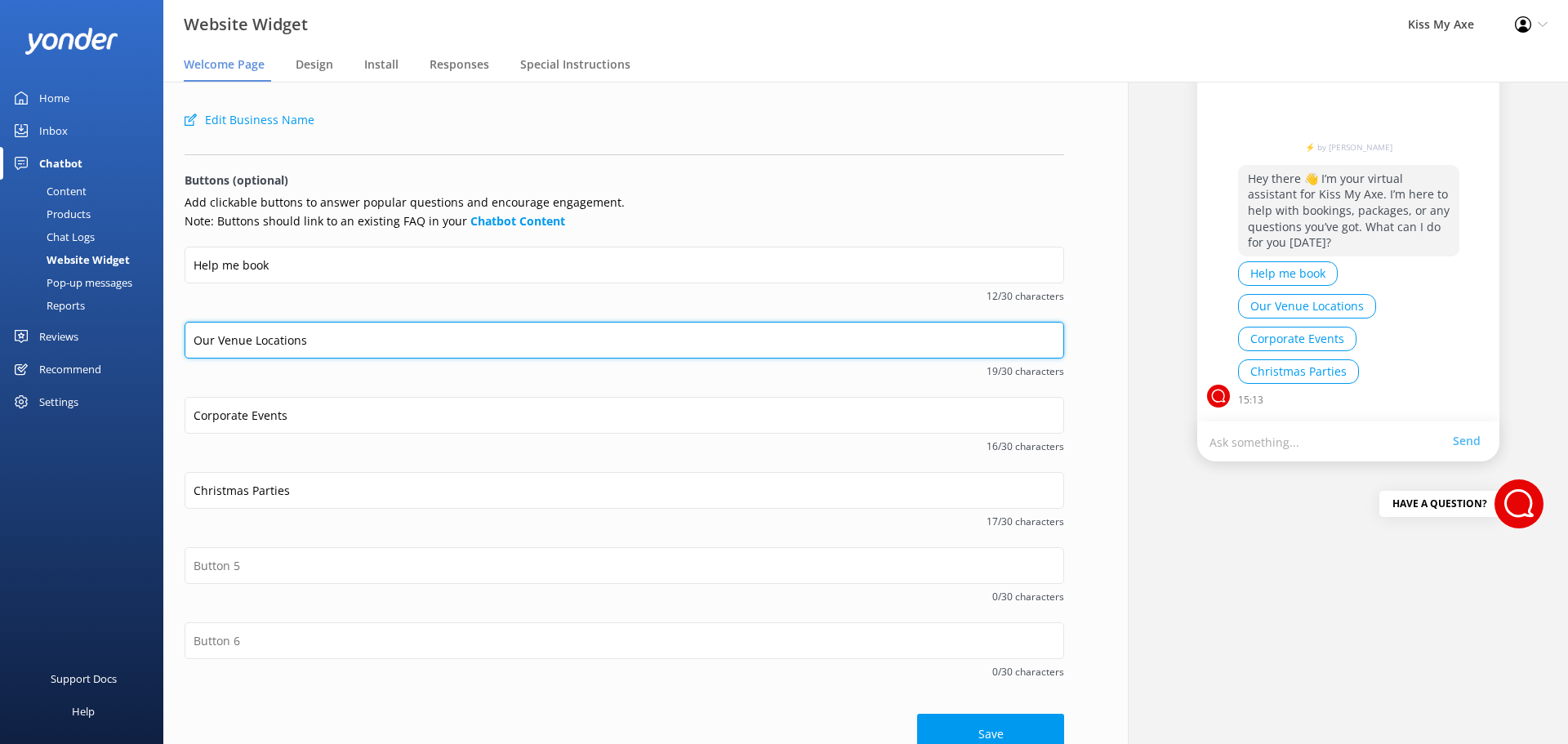
type input "Our Venue Locations"
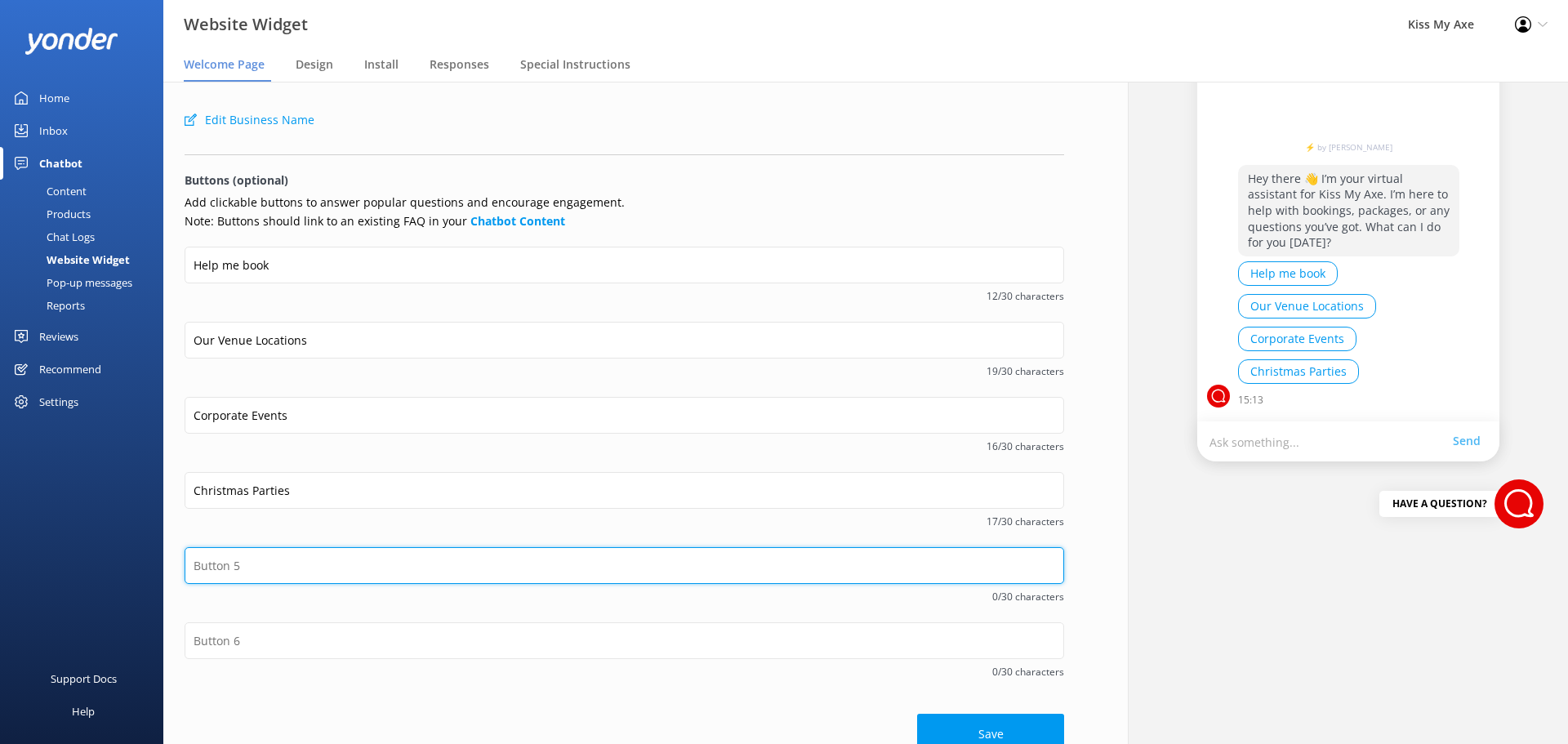
click at [289, 564] on input "text" at bounding box center [624, 565] width 880 height 36
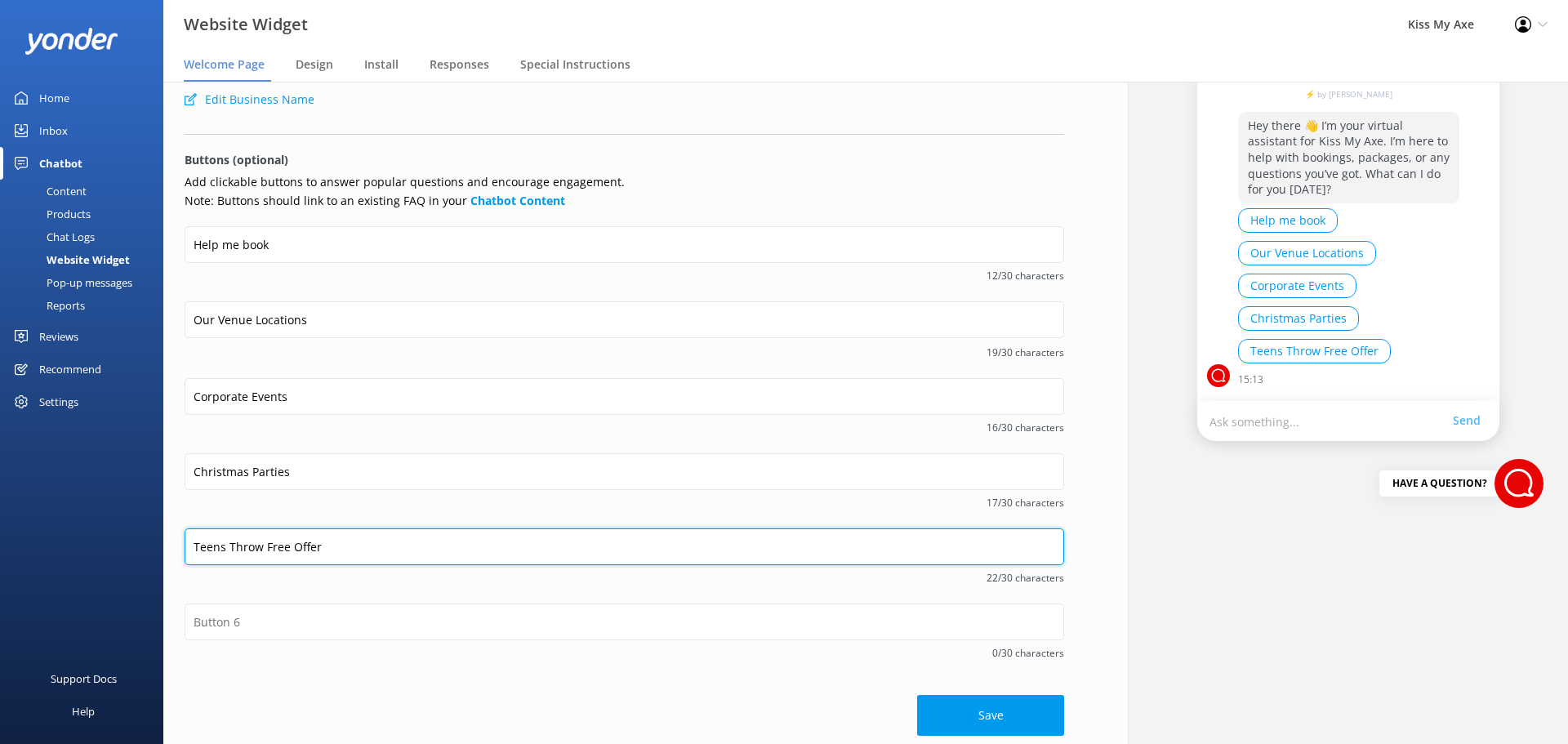
scroll to position [162, 0]
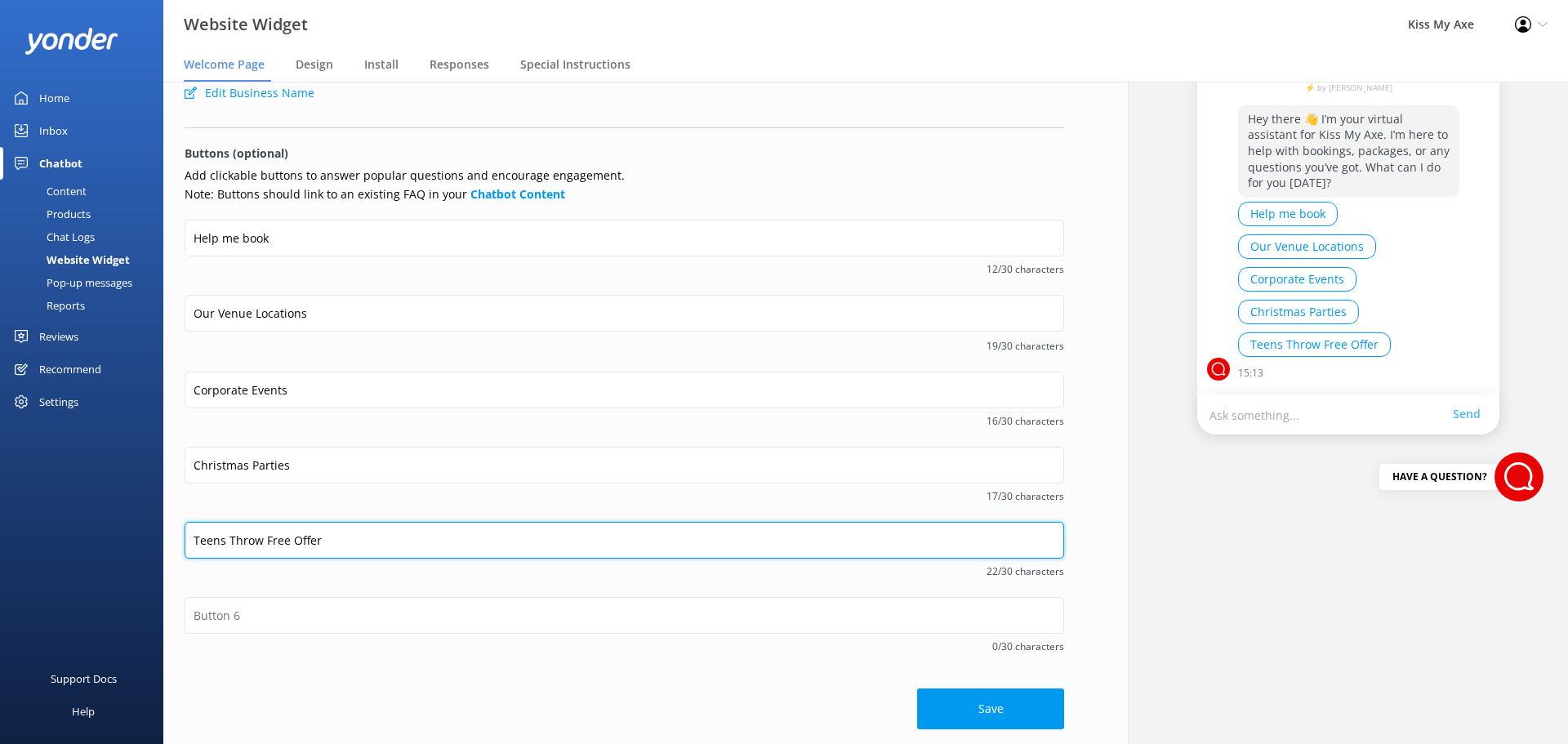
type input "Teens Throw Free Offer"
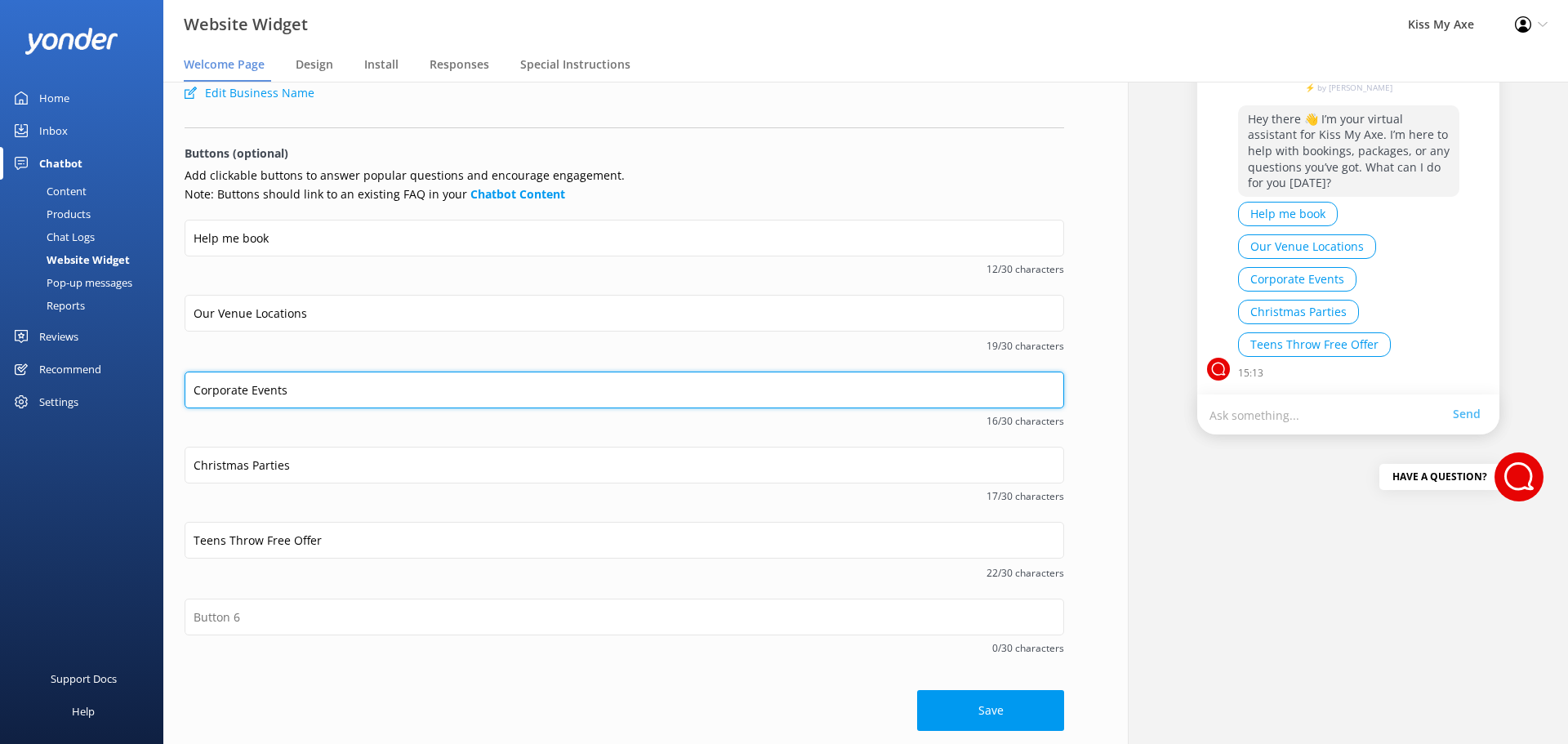
drag, startPoint x: 841, startPoint y: 389, endPoint x: 189, endPoint y: 394, distance: 652.0
click at [189, 394] on input "Corporate Events" at bounding box center [624, 389] width 880 height 36
type input "Bucks and Hens"
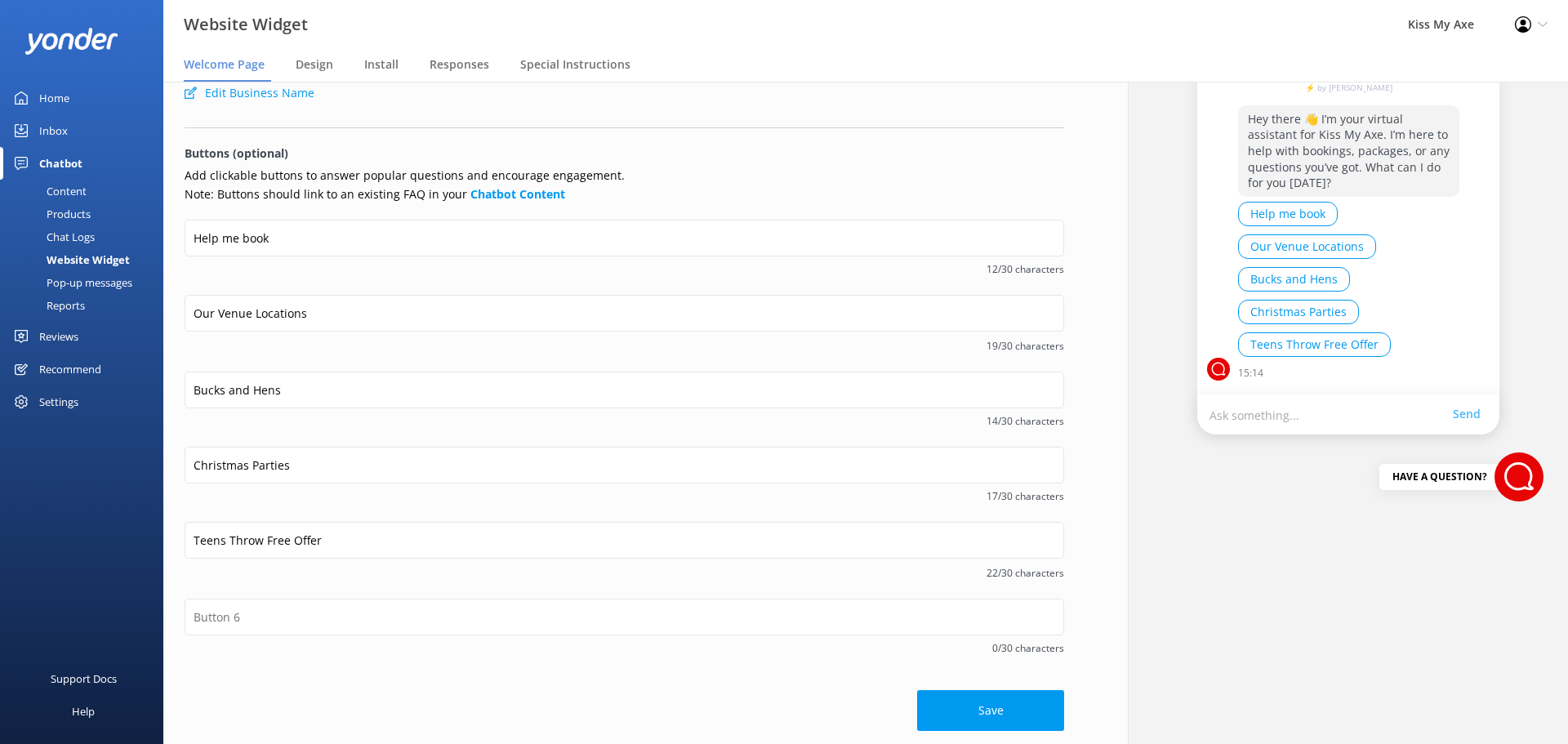
click at [349, 427] on span "14/30 characters" at bounding box center [624, 421] width 880 height 16
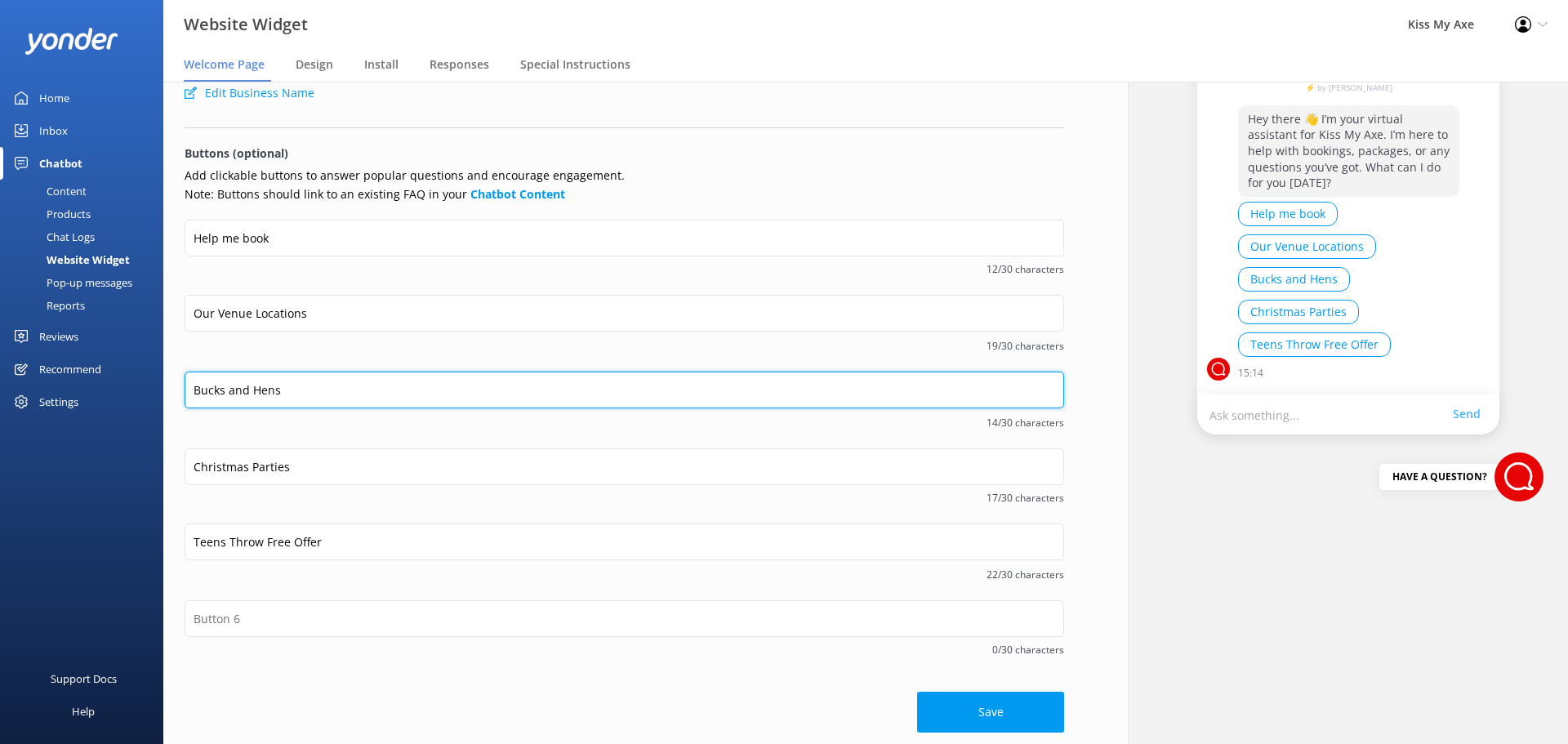
drag, startPoint x: 294, startPoint y: 388, endPoint x: 179, endPoint y: 385, distance: 115.0
click at [179, 385] on div "Welcome message Hey there 👋 I’m your virtual assistant for Kiss My Axe. I’m her…" at bounding box center [624, 334] width 922 height 828
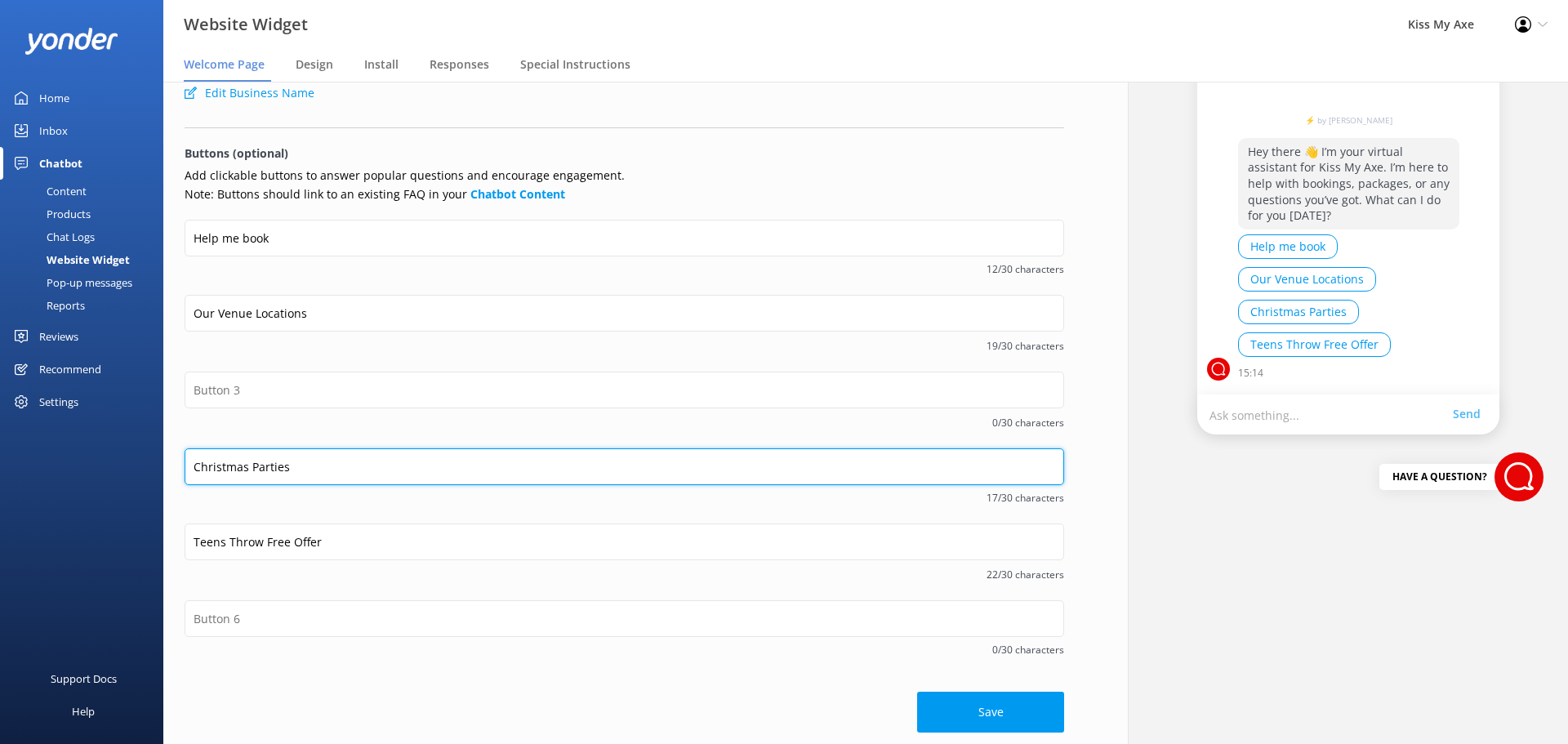
drag, startPoint x: 318, startPoint y: 465, endPoint x: 187, endPoint y: 465, distance: 131.0
click at [187, 465] on input "Christmas Parties" at bounding box center [624, 466] width 880 height 36
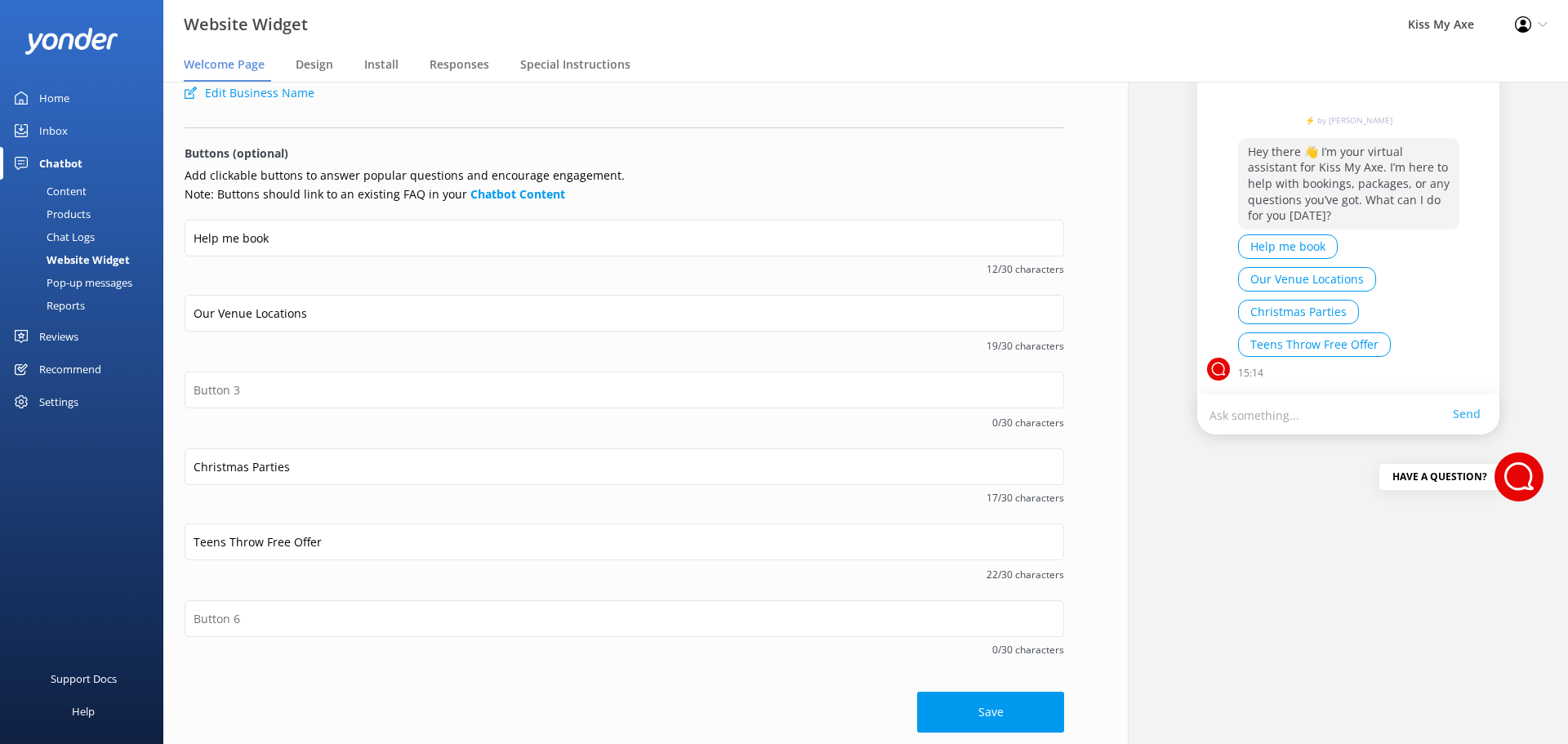
click at [1159, 566] on div "Kiss My Axe ⚡ by [PERSON_NAME] Hey there 👋 I’m your virtual assistant for Kiss …" at bounding box center [1348, 334] width 440 height 828
click at [978, 566] on button "Save" at bounding box center [991, 713] width 147 height 41
click at [99, 287] on div "Pop-up messages" at bounding box center [71, 283] width 122 height 23
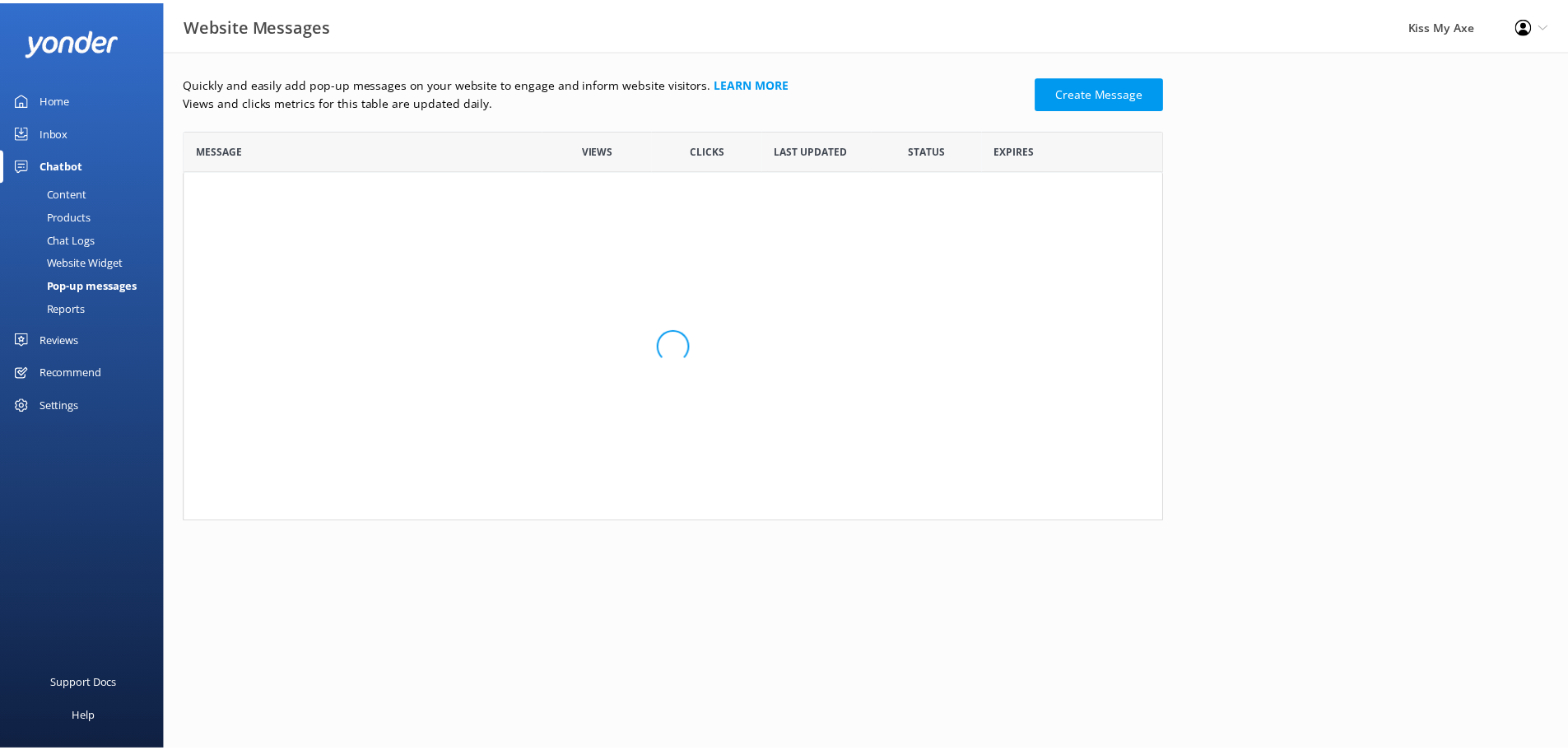
scroll to position [13, 13]
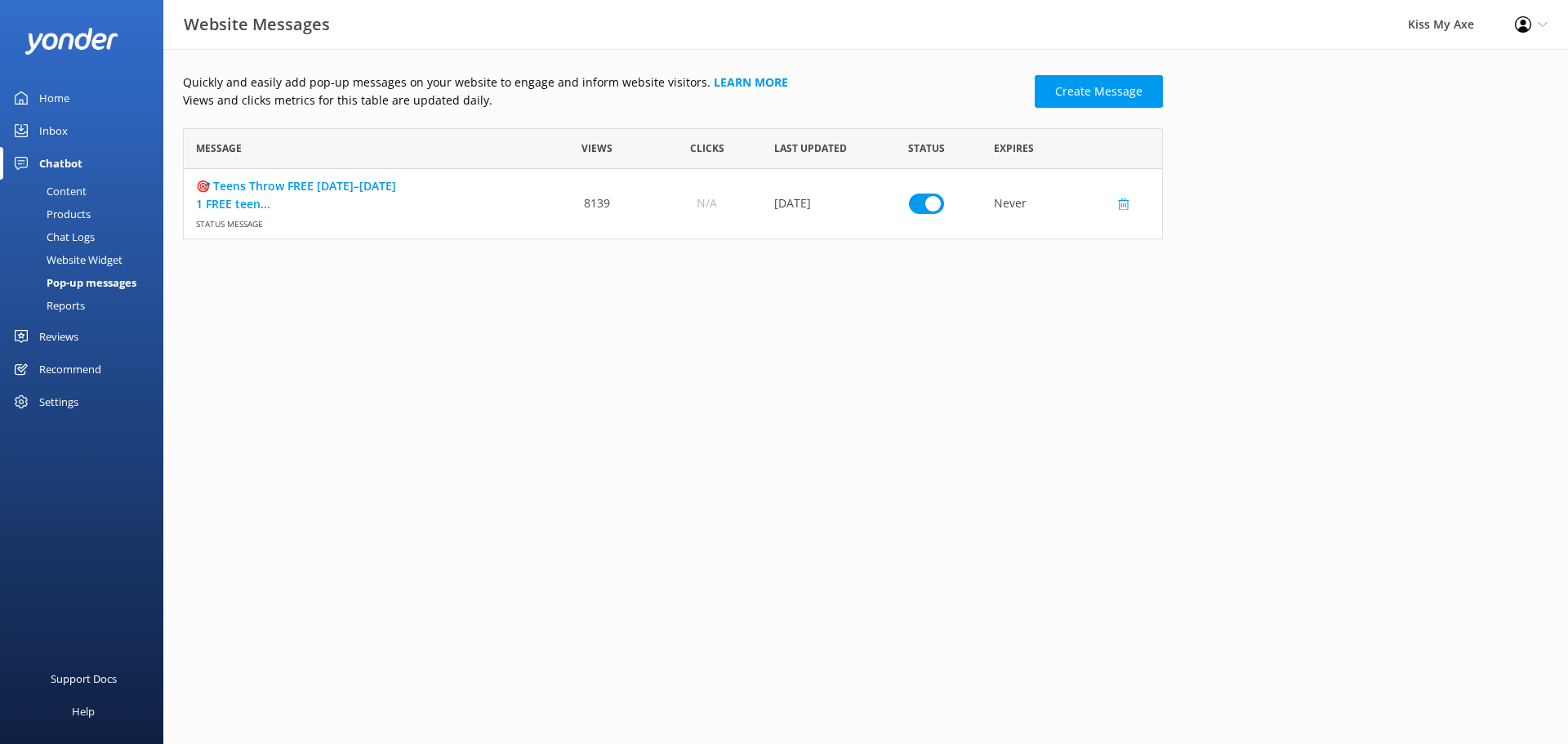
click at [939, 207] on input "row" at bounding box center [926, 203] width 35 height 21
checkbox input "false"
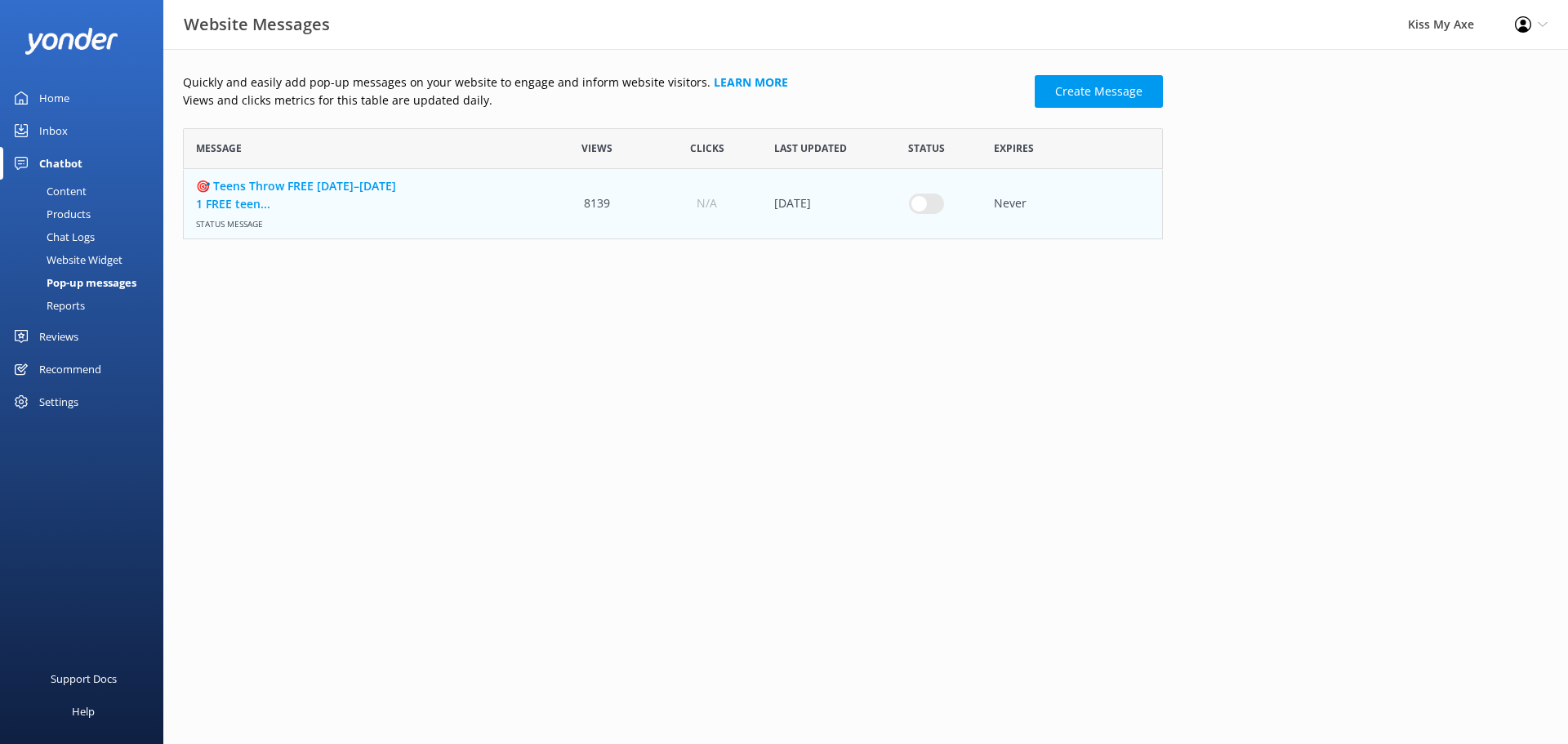
click at [1025, 95] on p "Views and clicks metrics for this table are updated daily." at bounding box center [604, 101] width 842 height 18
click at [1111, 92] on link "Create Message" at bounding box center [1098, 92] width 128 height 33
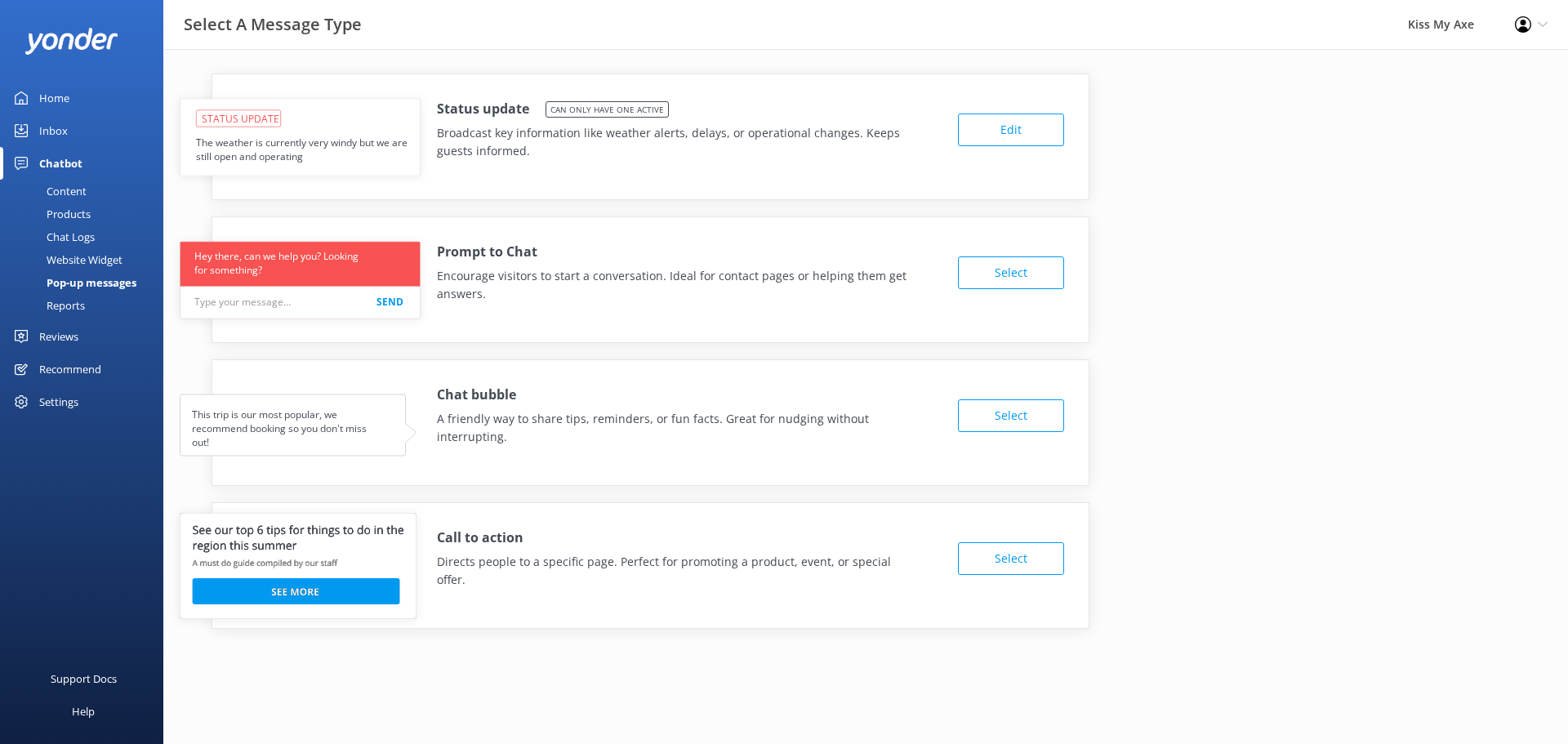
click at [73, 193] on div "Content" at bounding box center [48, 191] width 77 height 23
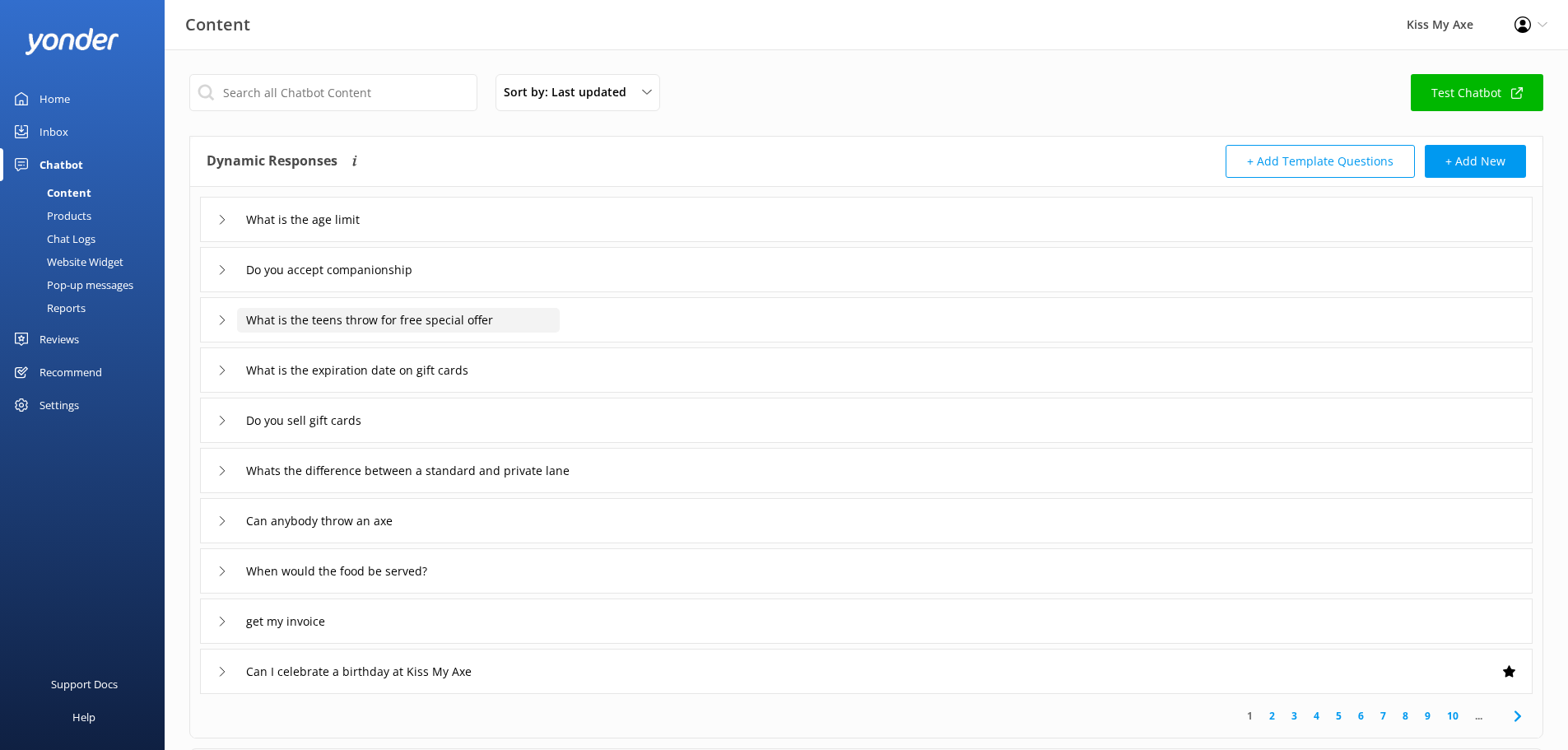
click at [437, 328] on input "What is the teens throw for free special offer" at bounding box center [398, 320] width 323 height 25
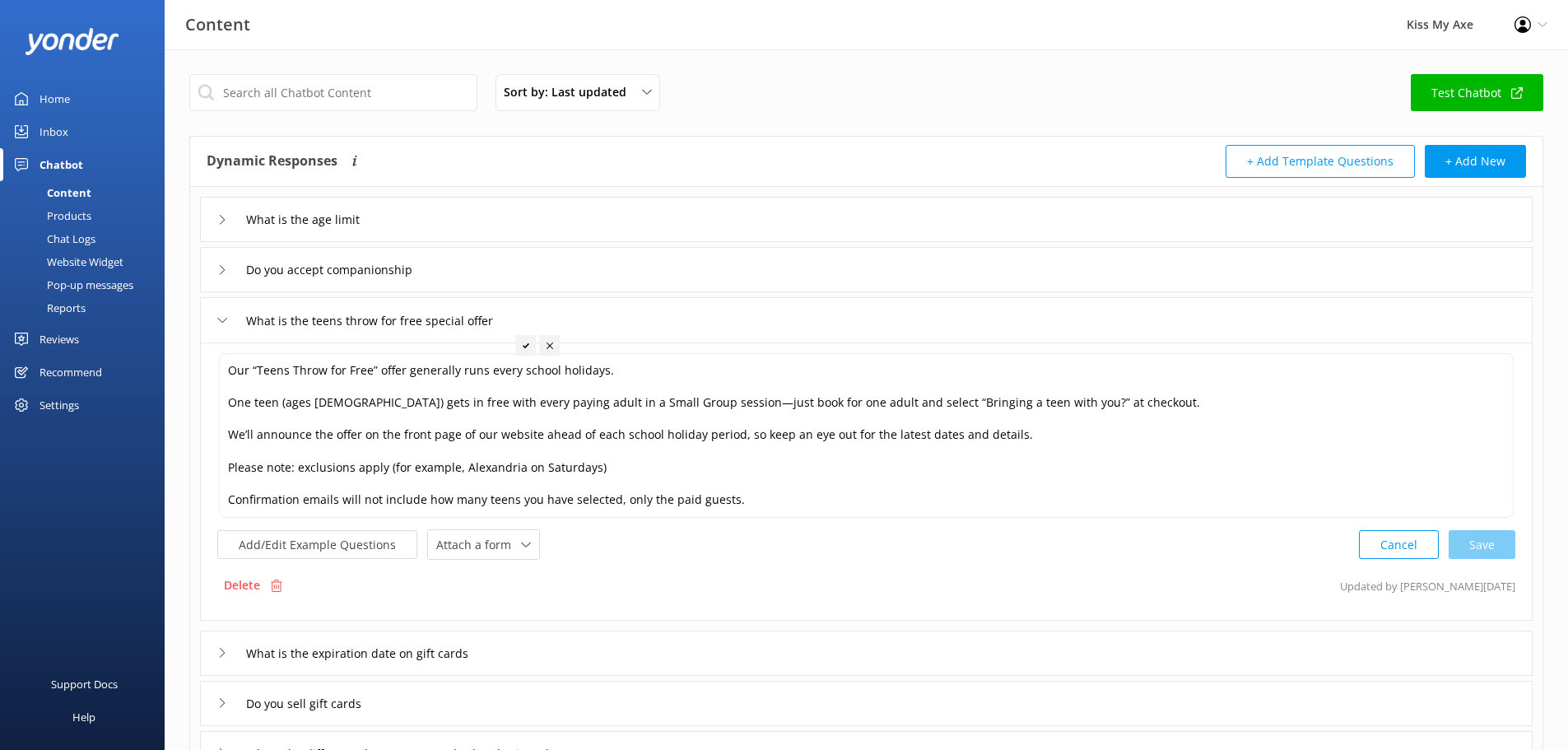
click at [1264, 92] on link "Test Chatbot" at bounding box center [1477, 92] width 133 height 37
